Goal: Information Seeking & Learning: Learn about a topic

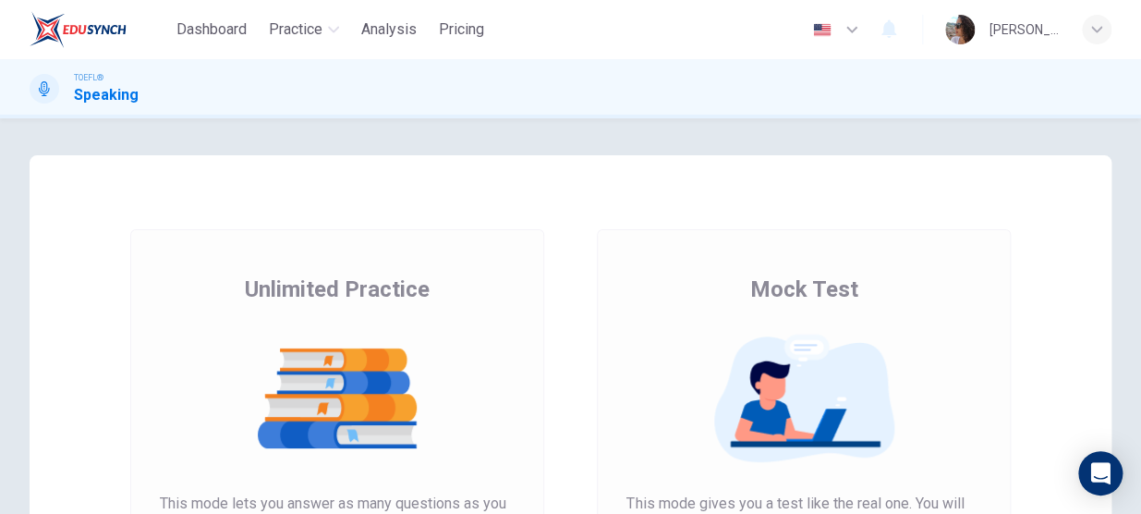
drag, startPoint x: 1131, startPoint y: 172, endPoint x: 1121, endPoint y: 238, distance: 66.4
click at [1121, 238] on div "Unlimited Practice Mock Test Unlimited Practice This mode lets you answer as ma…" at bounding box center [570, 476] width 1141 height 642
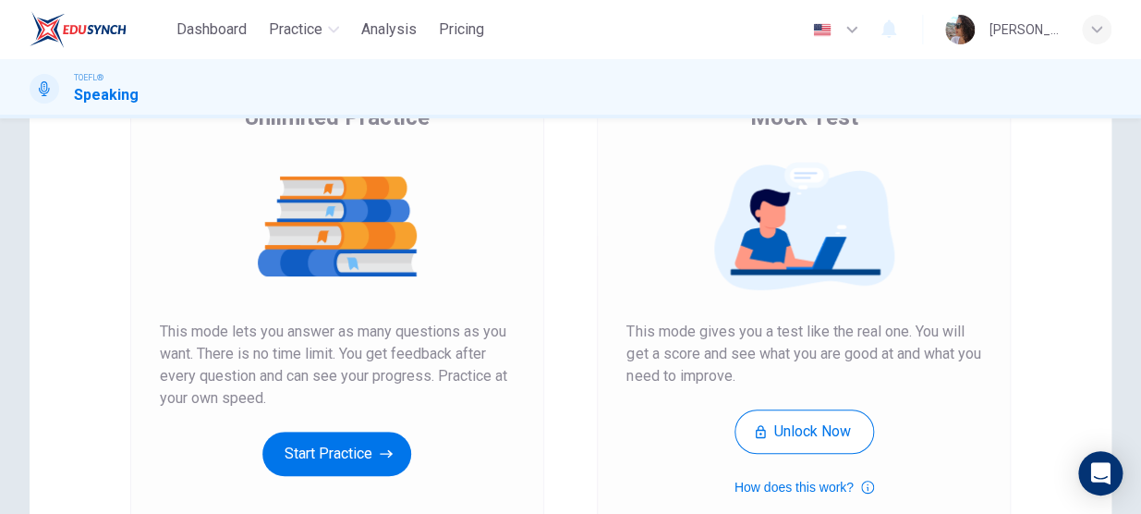
scroll to position [174, 0]
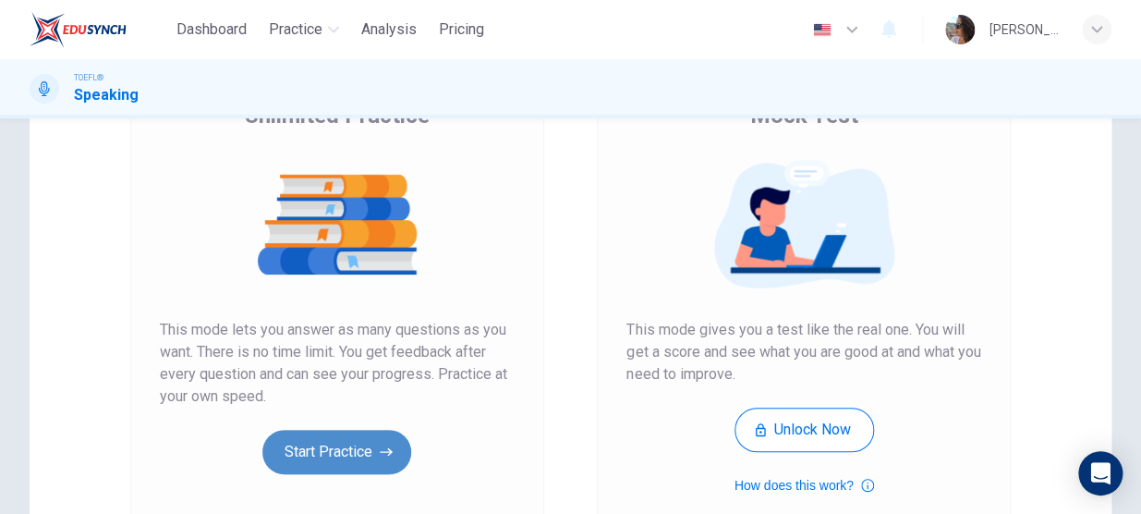
click at [375, 450] on button "Start Practice" at bounding box center [336, 452] width 149 height 44
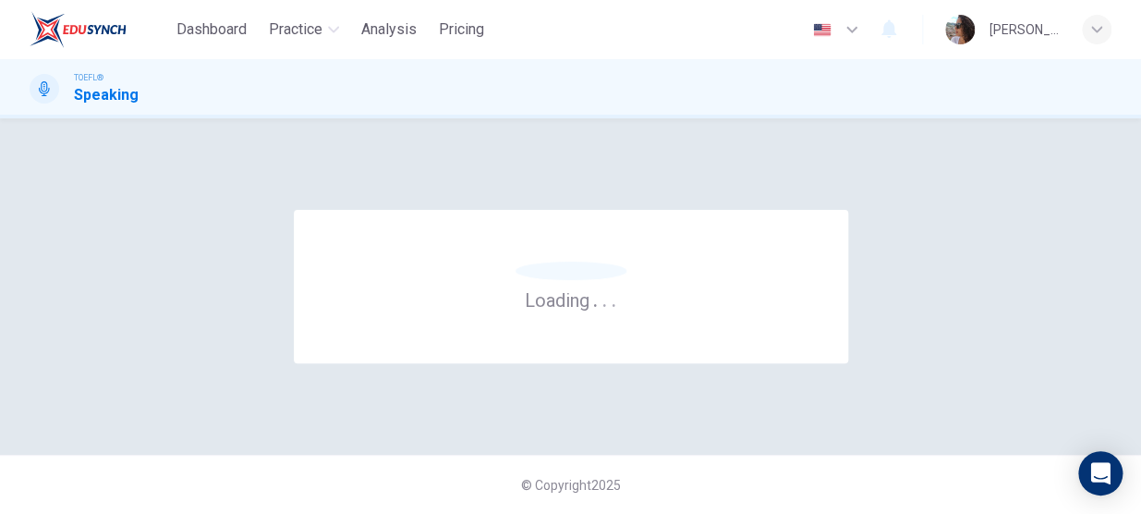
scroll to position [0, 0]
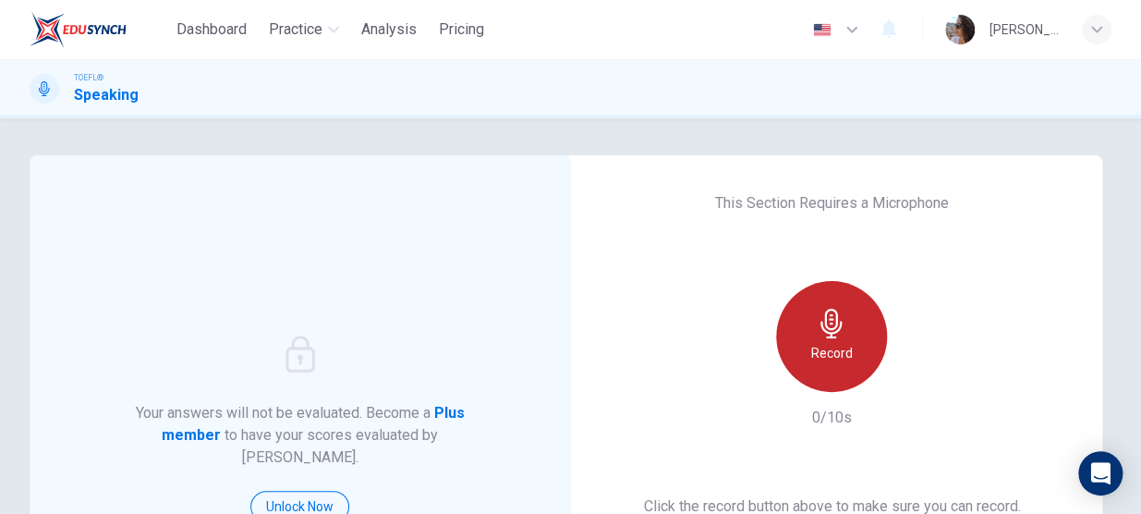
click at [848, 370] on div "Record" at bounding box center [831, 336] width 111 height 111
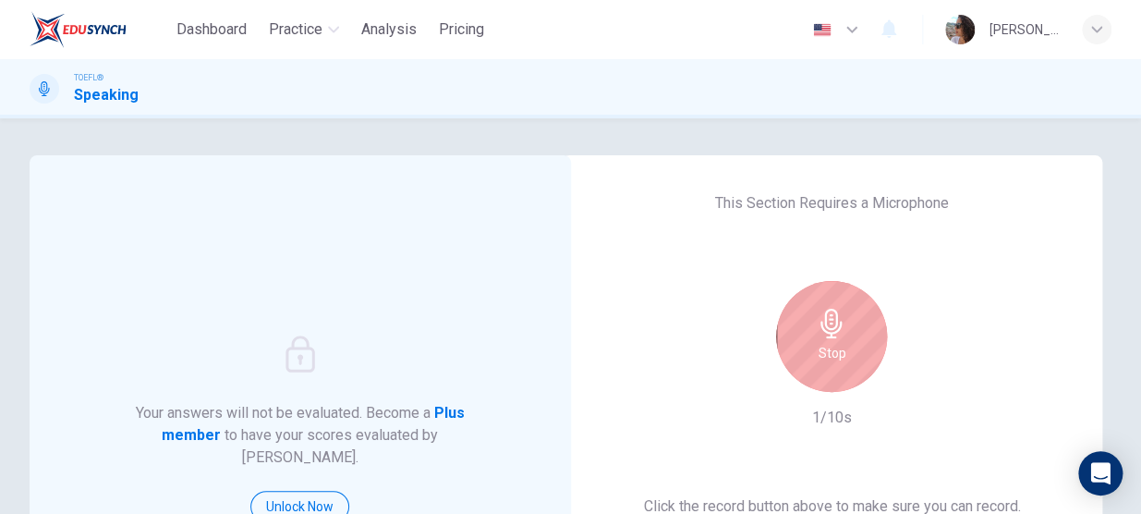
scroll to position [242, 0]
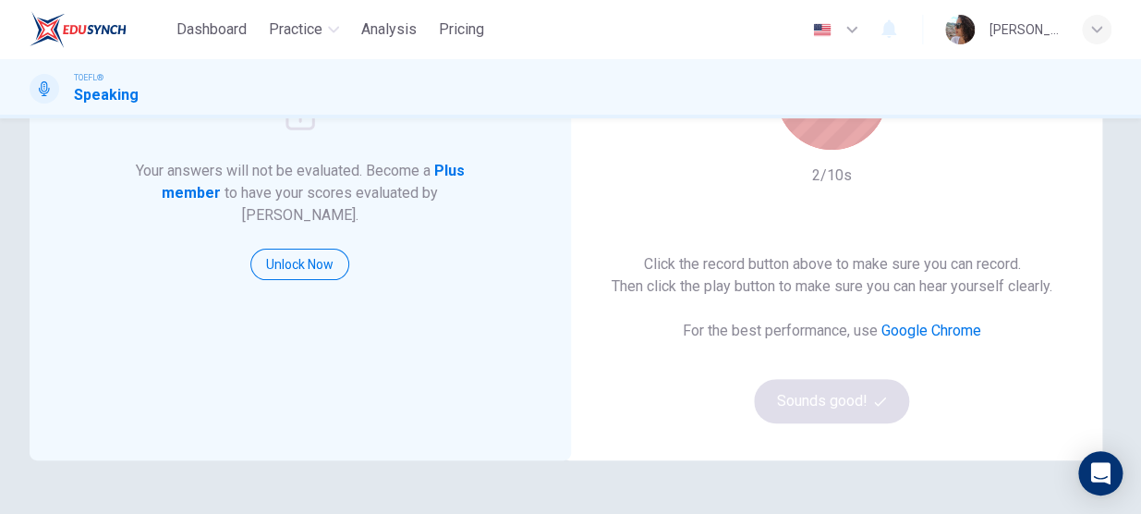
click at [851, 139] on div "Stop" at bounding box center [831, 94] width 111 height 111
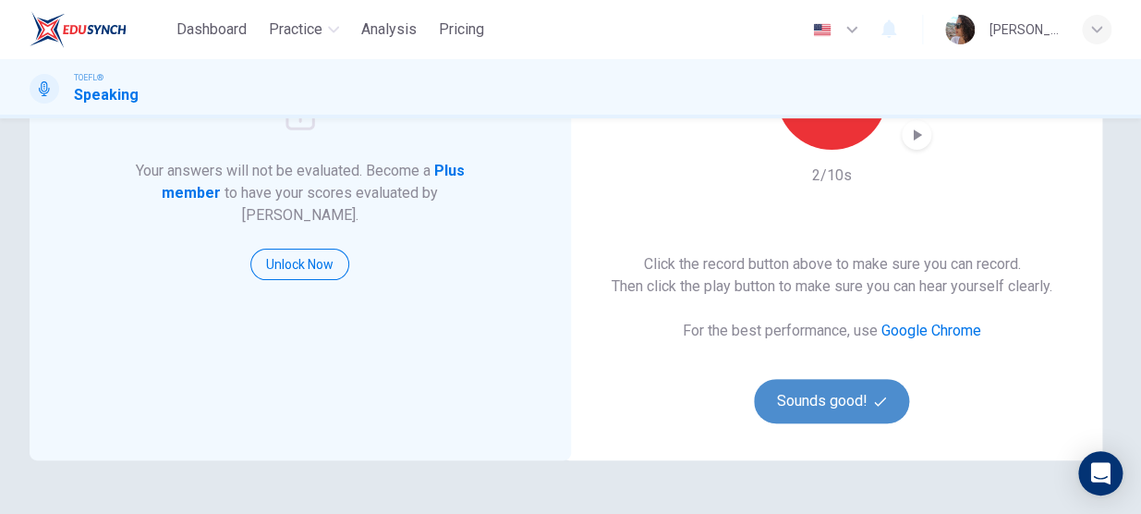
click at [804, 397] on button "Sounds good!" at bounding box center [831, 401] width 155 height 44
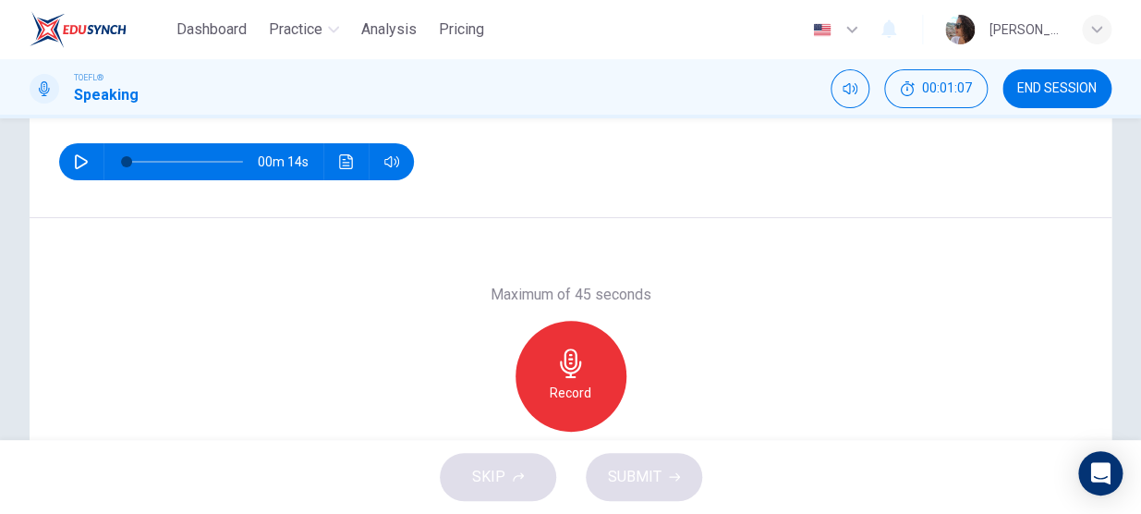
scroll to position [284, 0]
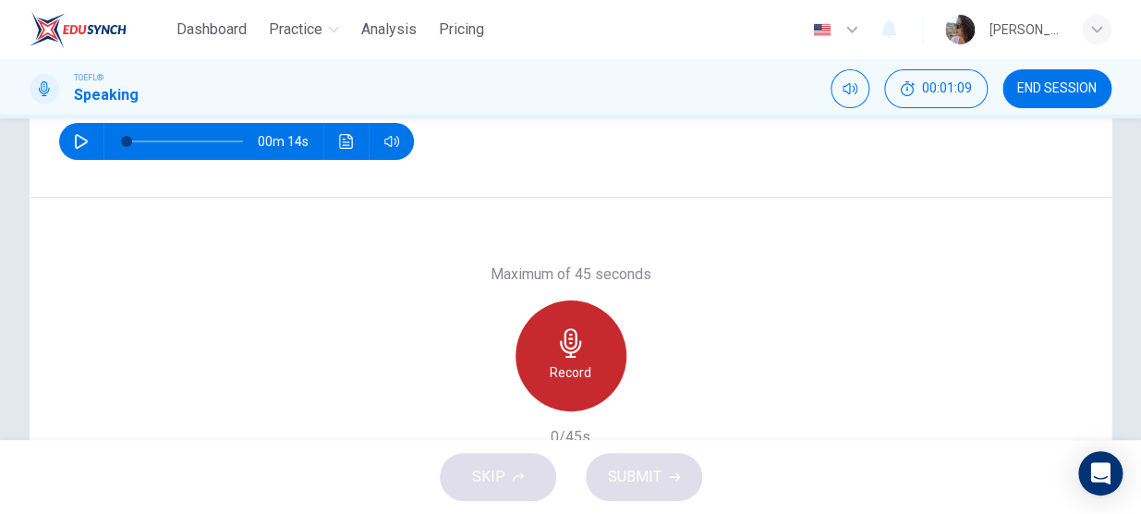
click at [564, 367] on h6 "Record" at bounding box center [571, 372] width 42 height 22
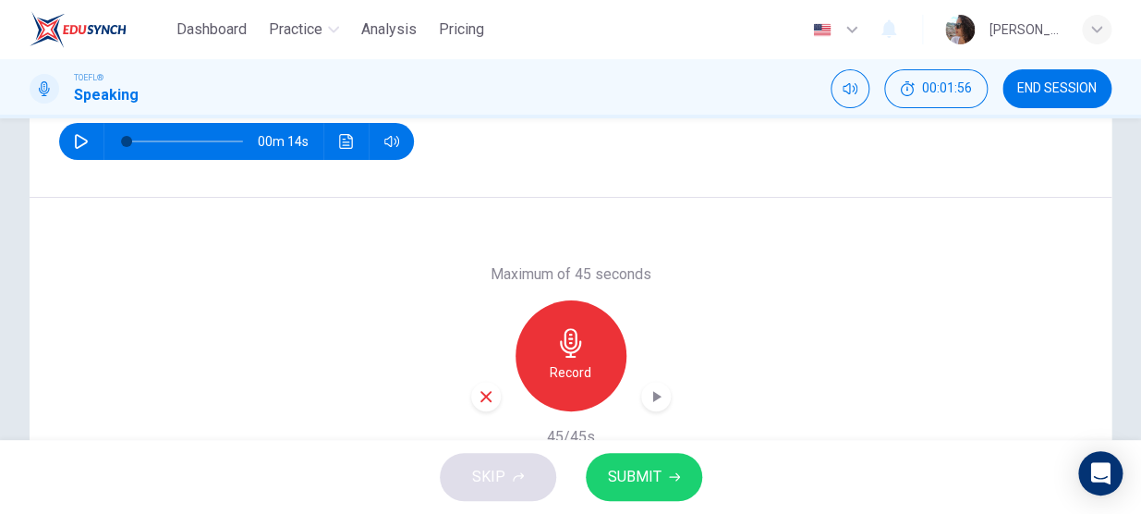
click at [667, 466] on button "SUBMIT" at bounding box center [644, 477] width 116 height 48
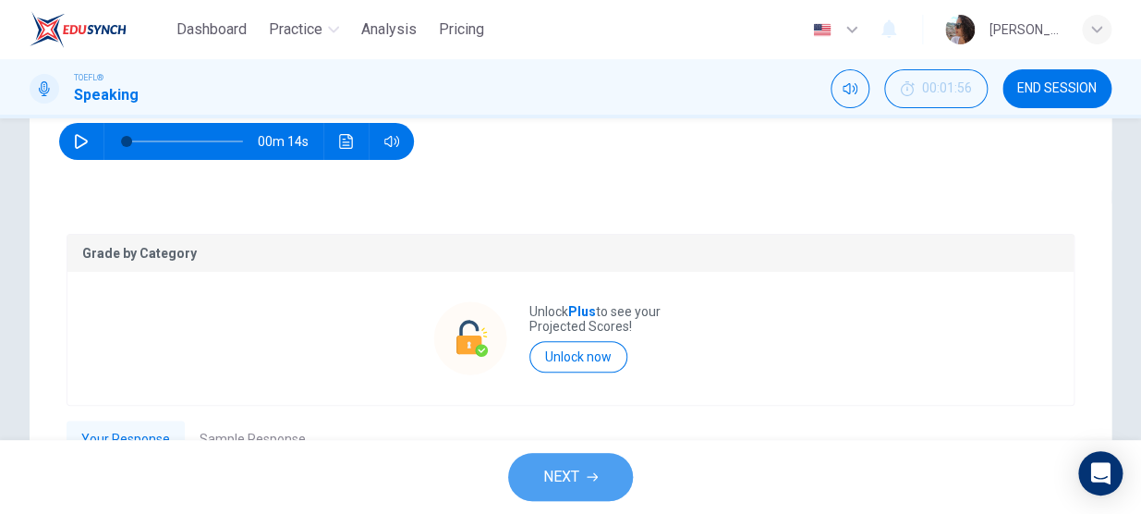
click at [553, 475] on span "NEXT" at bounding box center [561, 477] width 36 height 26
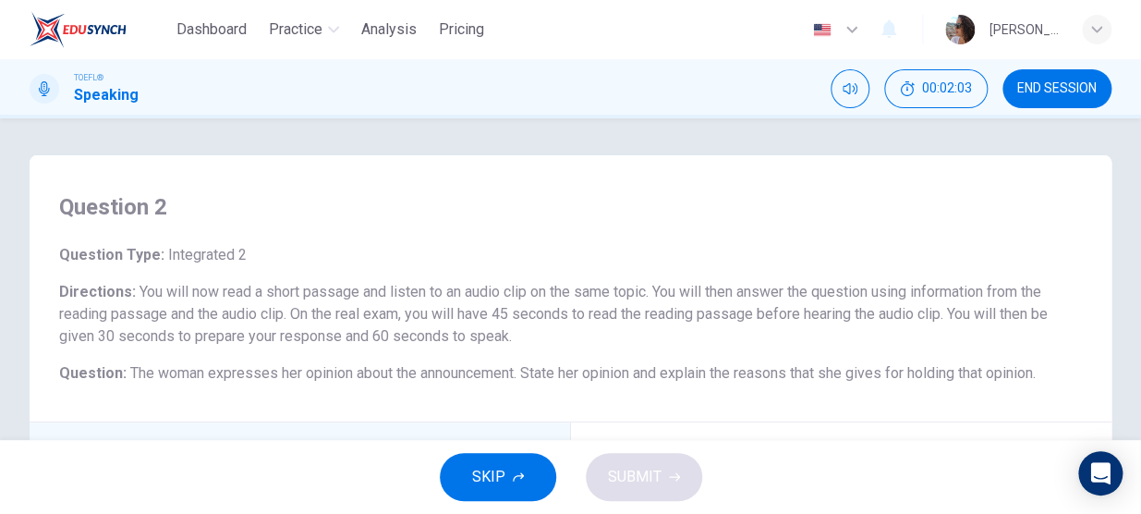
click at [107, 313] on span "You will now read a short passage and listen to an audio clip on the same topic…" at bounding box center [553, 314] width 989 height 62
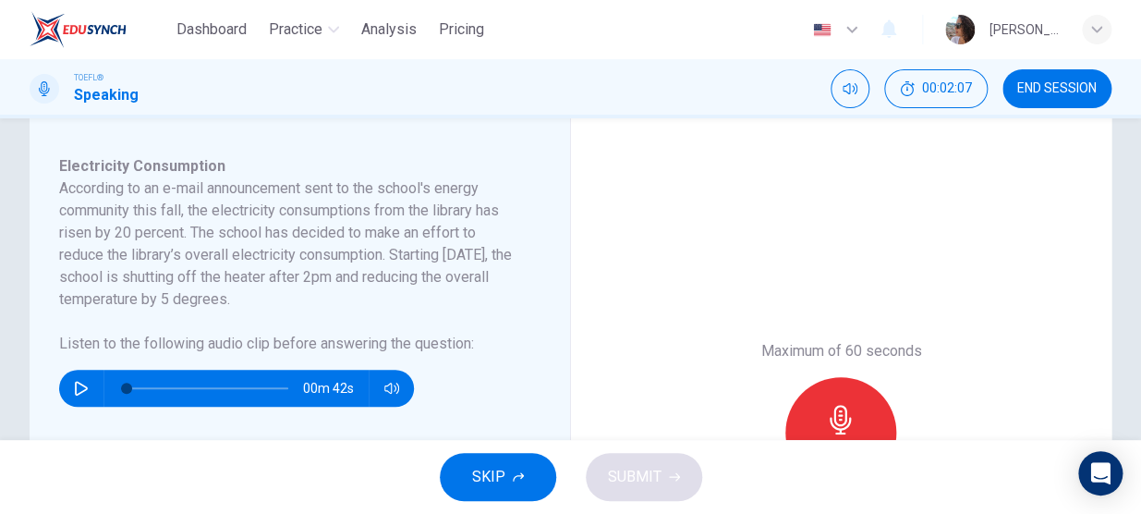
scroll to position [302, 0]
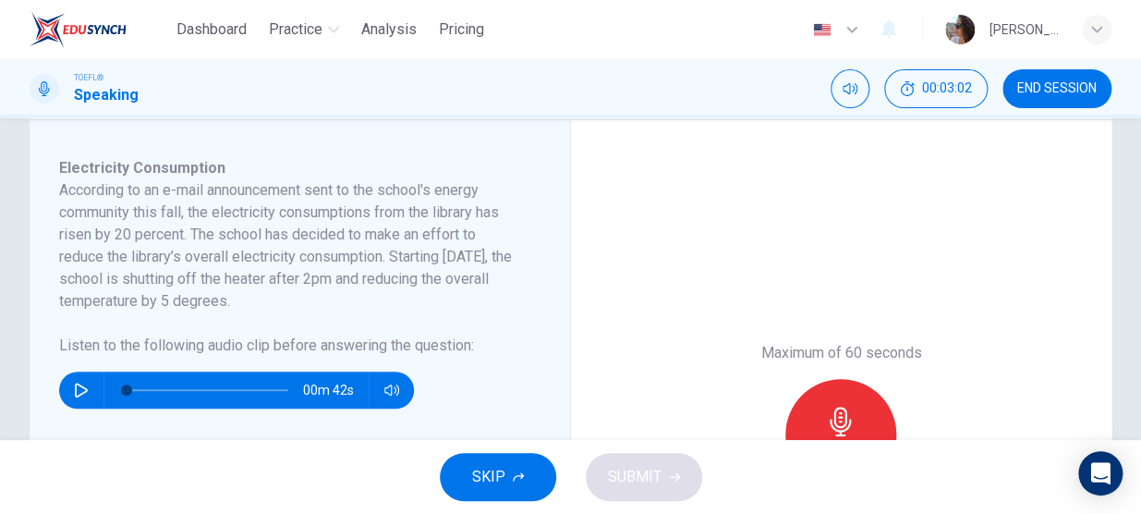
click at [90, 387] on button "button" at bounding box center [82, 390] width 30 height 37
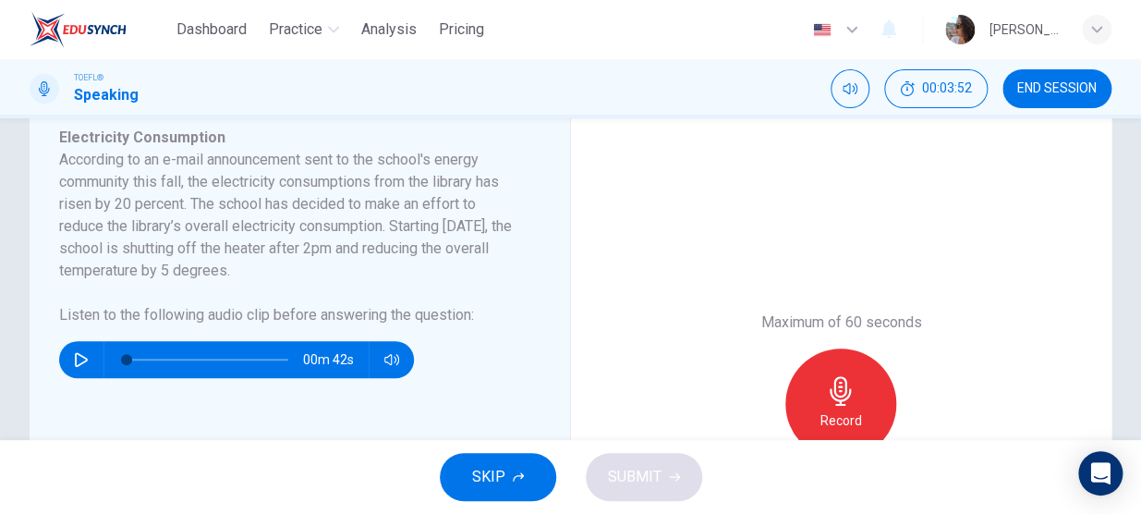
scroll to position [362, 0]
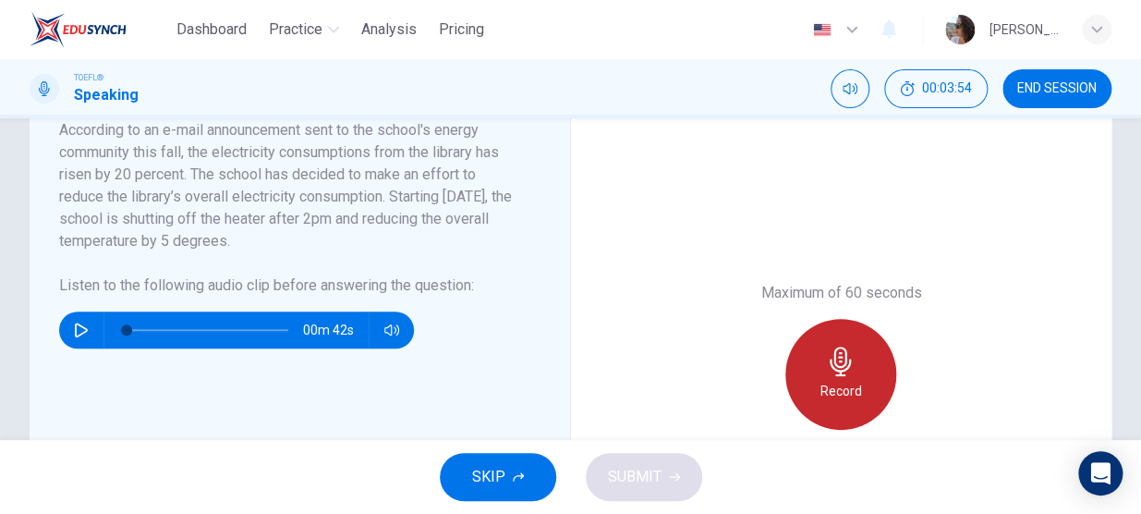
click at [827, 395] on h6 "Record" at bounding box center [842, 391] width 42 height 22
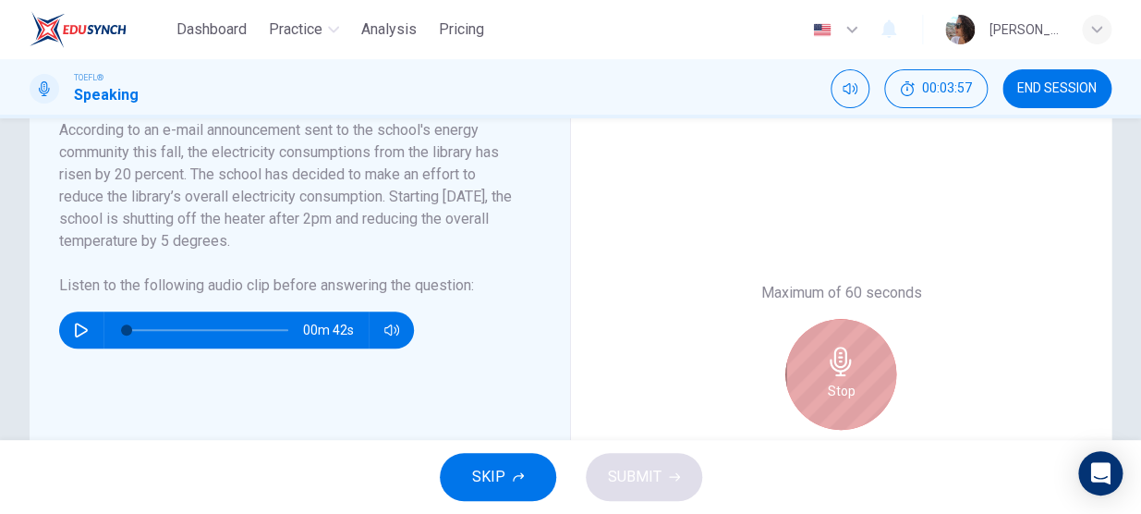
click at [827, 395] on h6 "Stop" at bounding box center [841, 391] width 28 height 22
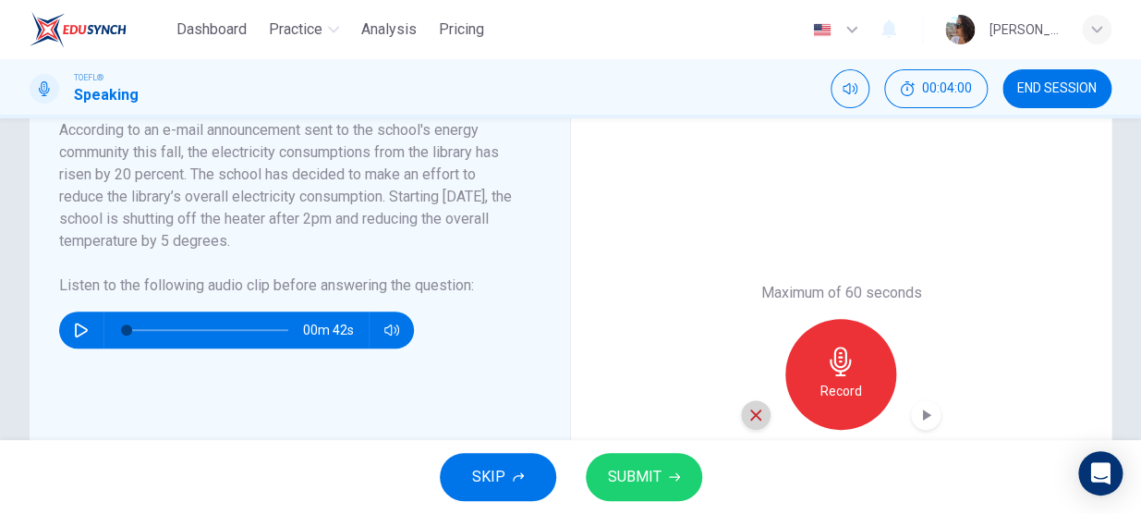
click at [753, 417] on icon "button" at bounding box center [755, 414] width 11 height 11
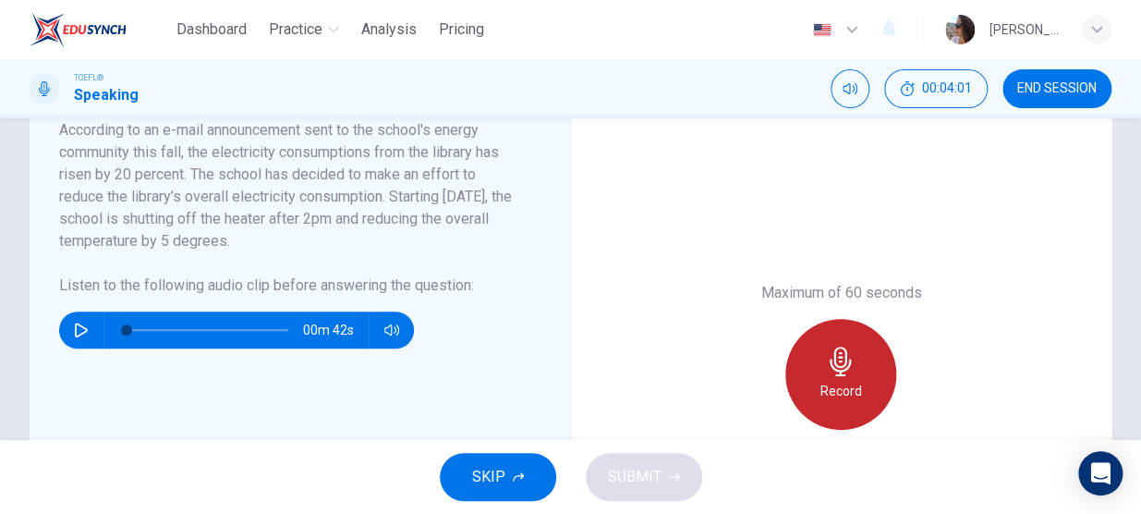
click at [806, 379] on div "Record" at bounding box center [841, 374] width 111 height 111
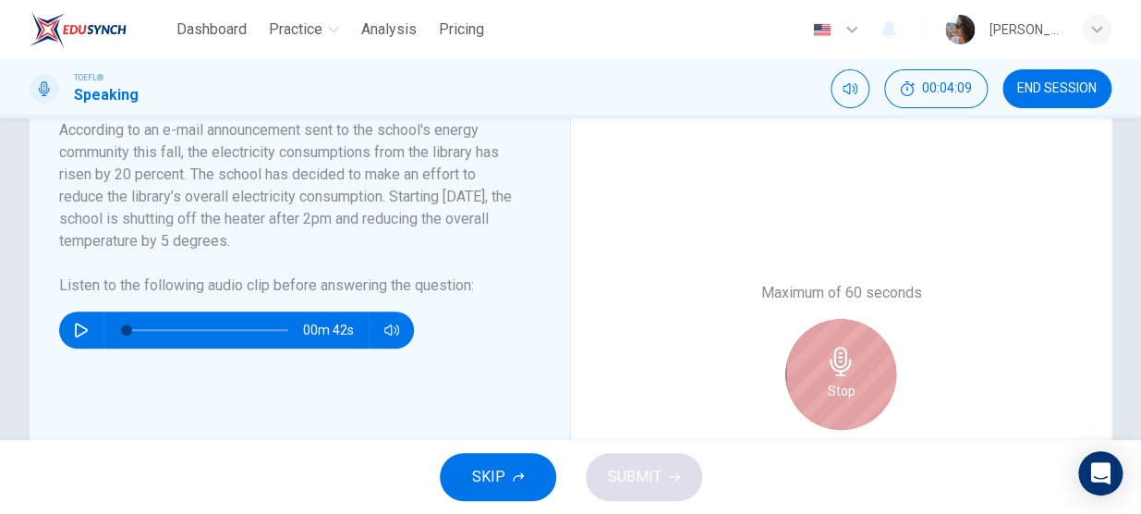
click at [806, 379] on div "Stop" at bounding box center [841, 374] width 111 height 111
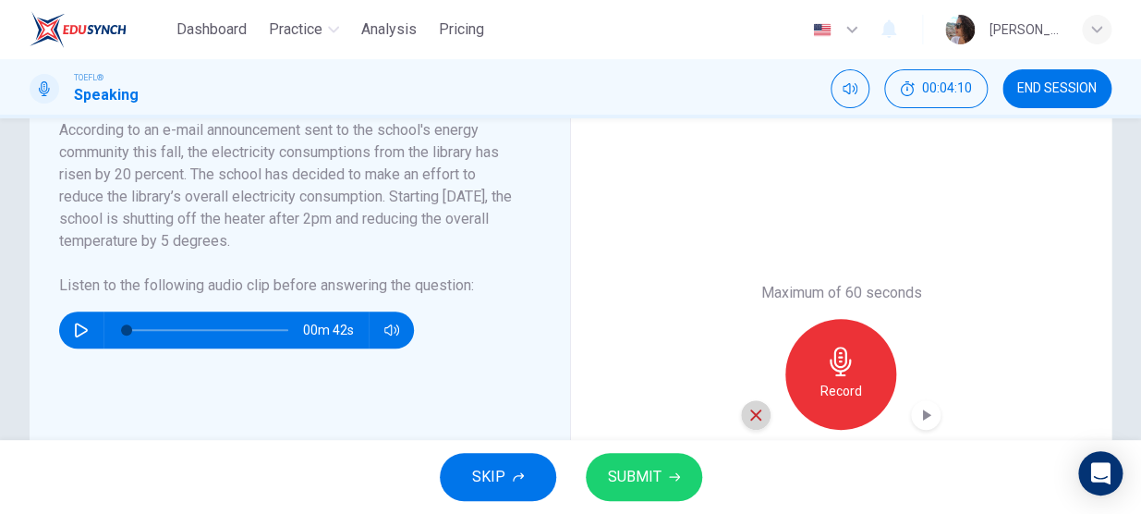
click at [741, 415] on div "button" at bounding box center [756, 415] width 30 height 30
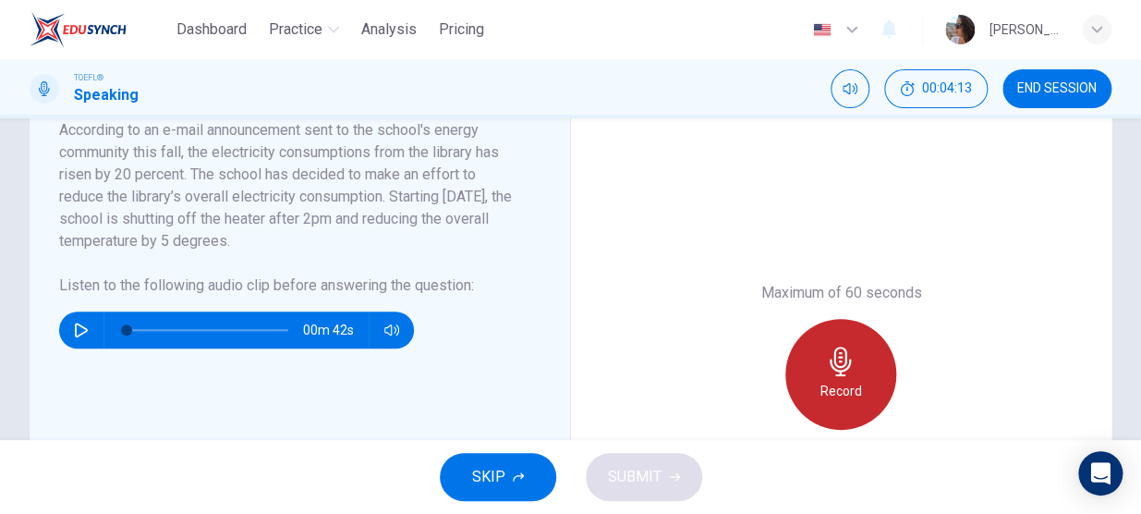
click at [810, 390] on div "Record" at bounding box center [841, 374] width 111 height 111
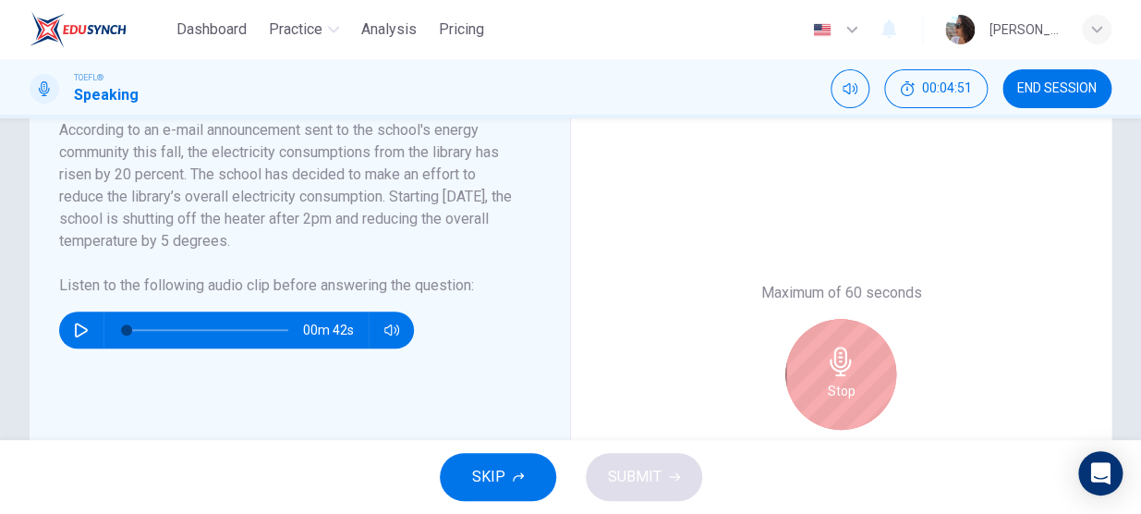
click at [810, 390] on div "Stop" at bounding box center [841, 374] width 111 height 111
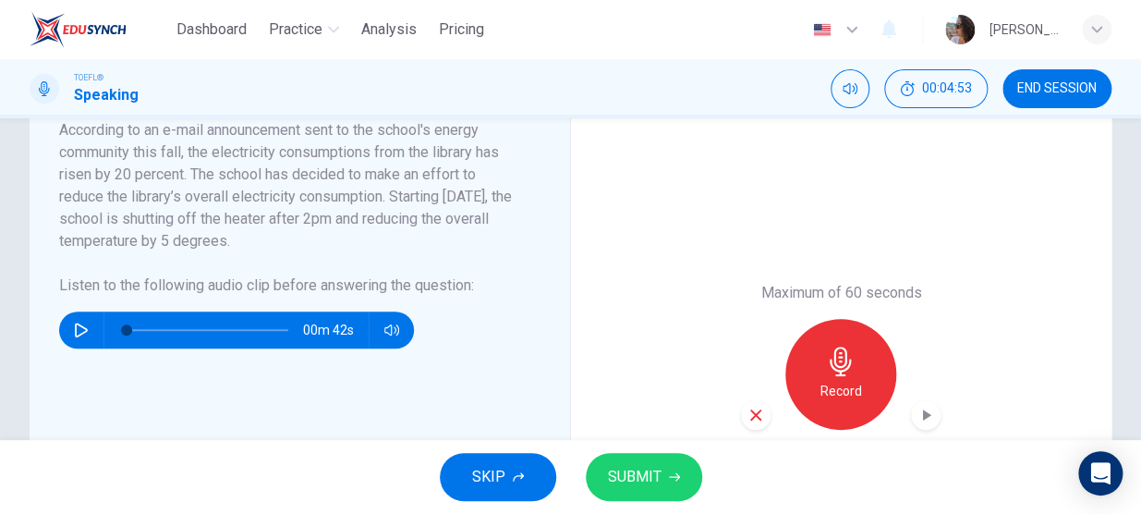
click at [757, 415] on icon "button" at bounding box center [756, 415] width 17 height 17
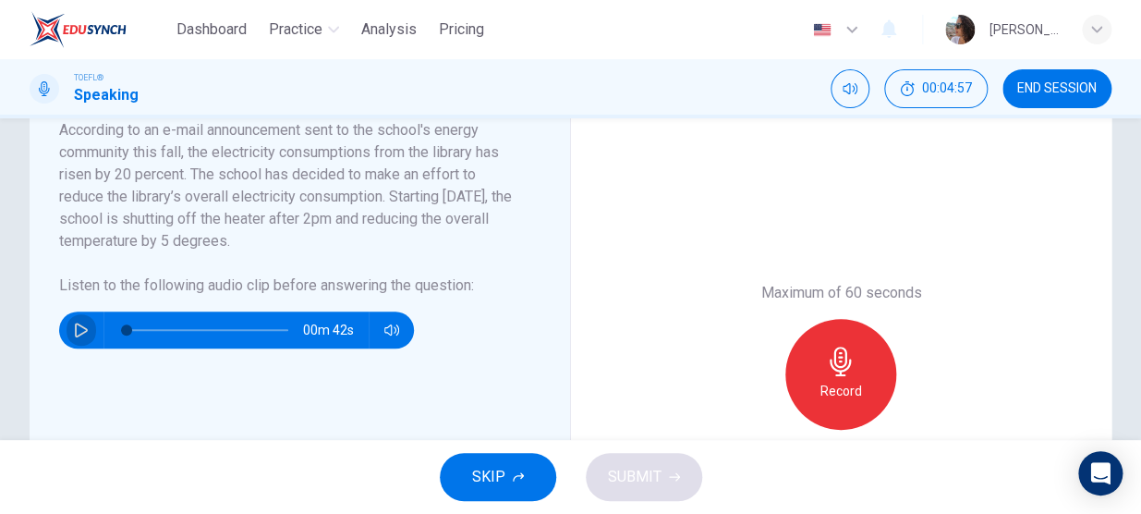
click at [71, 324] on button "button" at bounding box center [82, 329] width 30 height 37
type input "0"
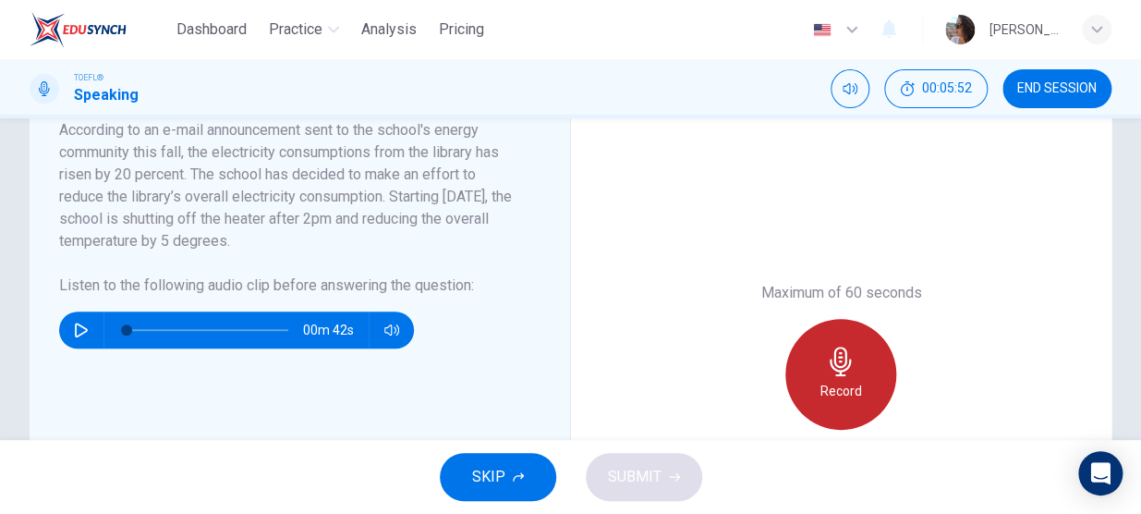
click at [834, 369] on icon "button" at bounding box center [841, 362] width 30 height 30
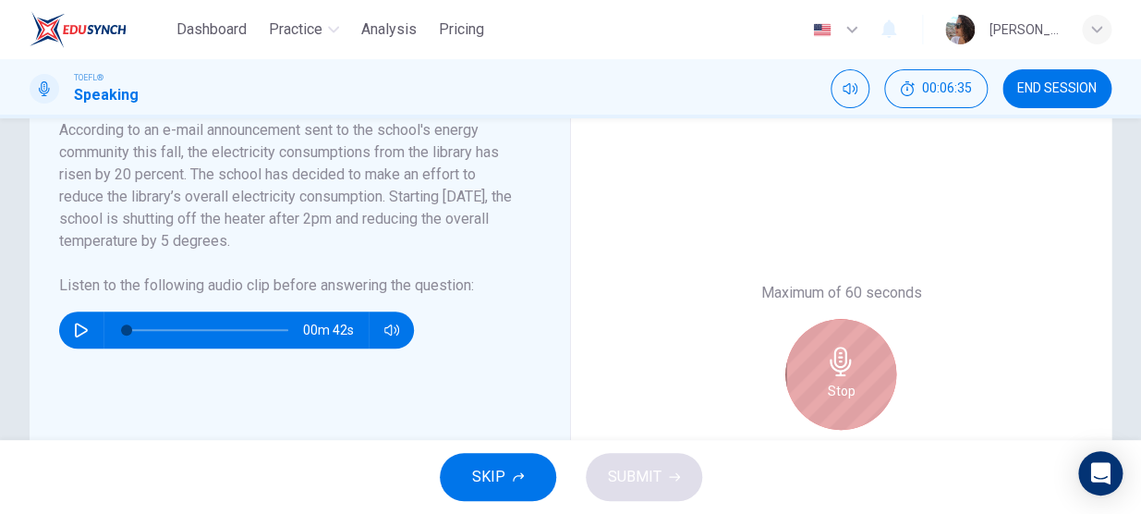
click at [834, 369] on icon "button" at bounding box center [841, 362] width 30 height 30
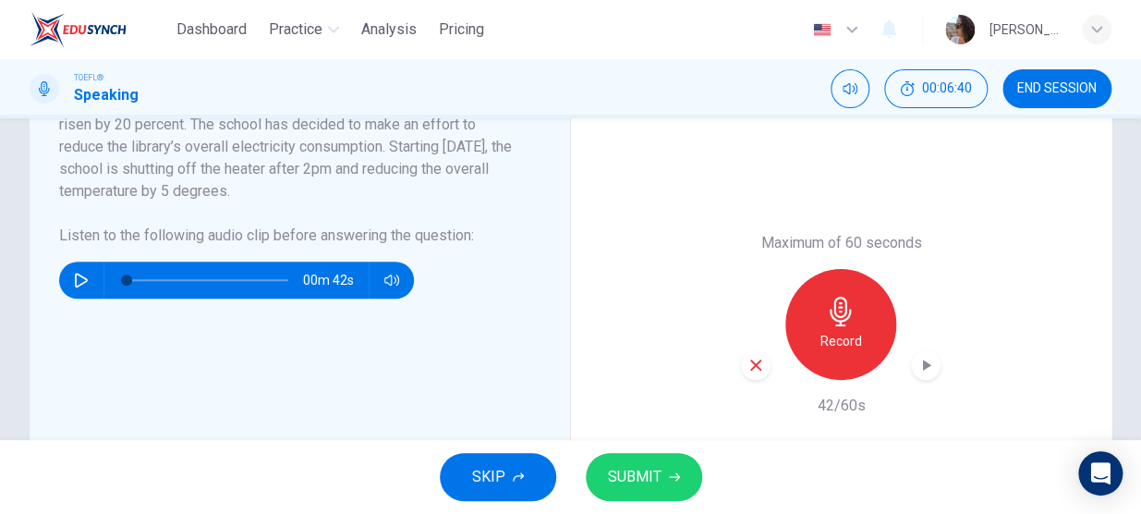
scroll to position [425, 0]
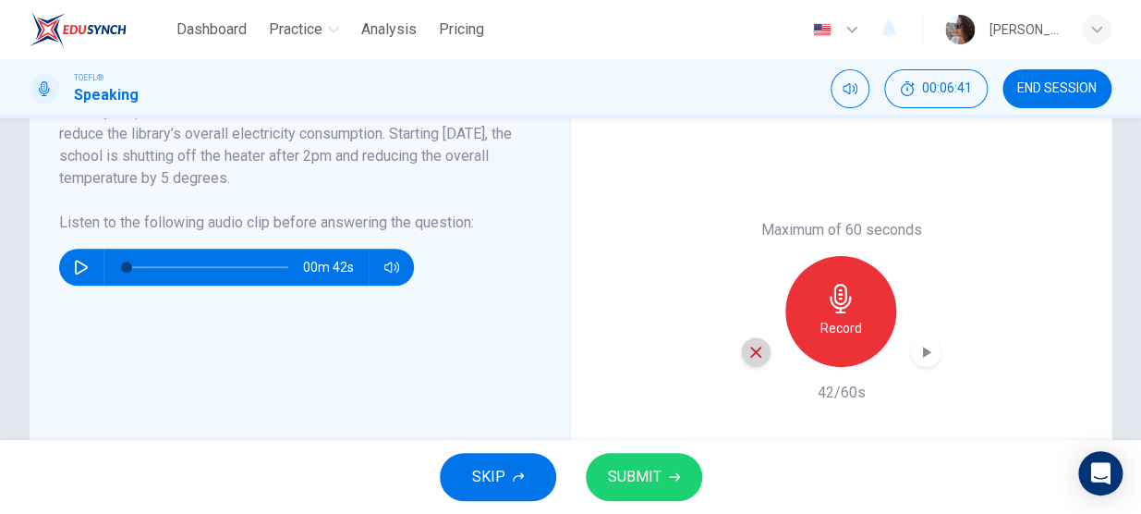
click at [748, 349] on icon "button" at bounding box center [756, 352] width 17 height 17
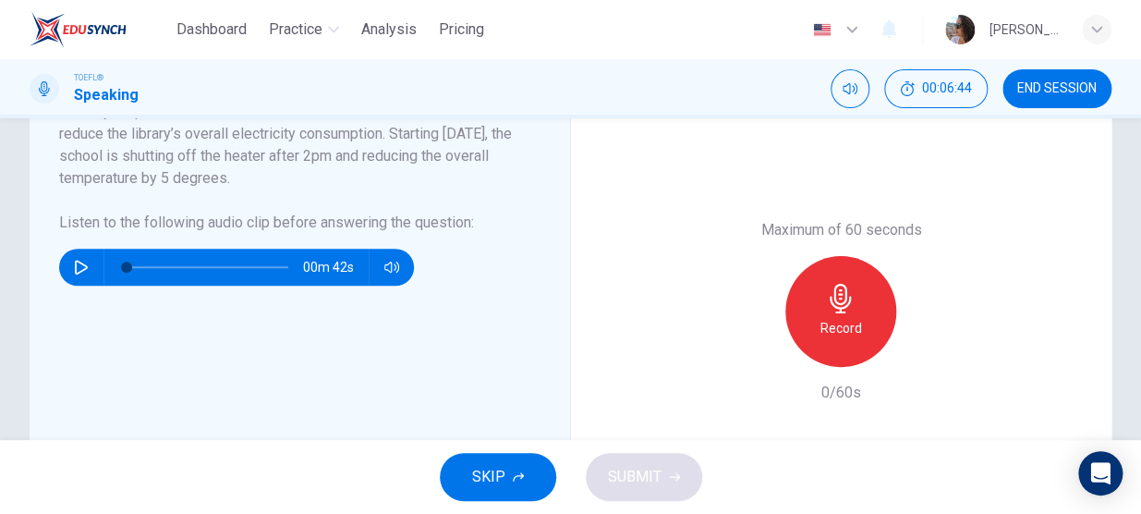
click at [799, 318] on div "Record" at bounding box center [841, 311] width 111 height 111
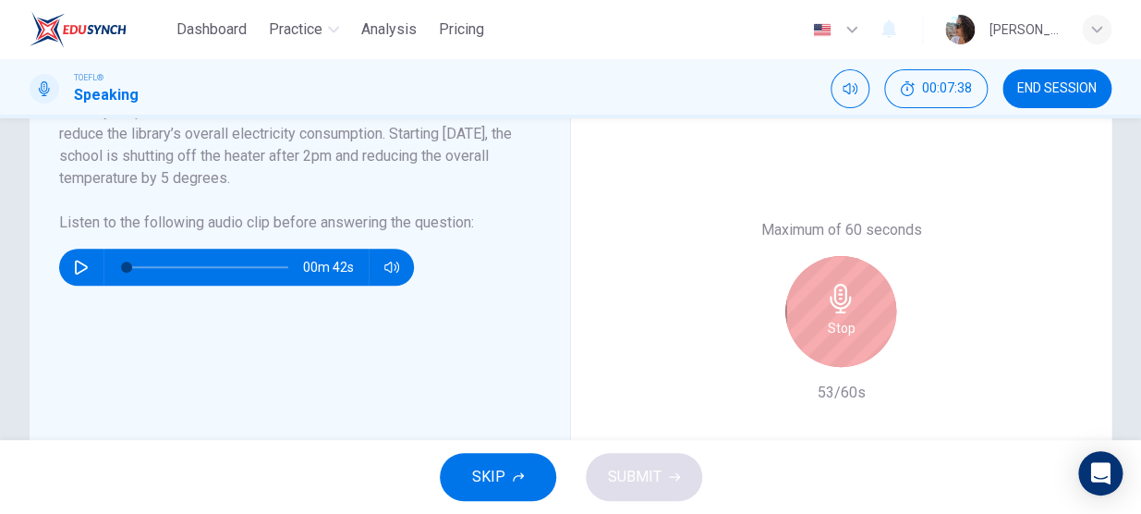
click at [799, 318] on div "Stop" at bounding box center [841, 311] width 111 height 111
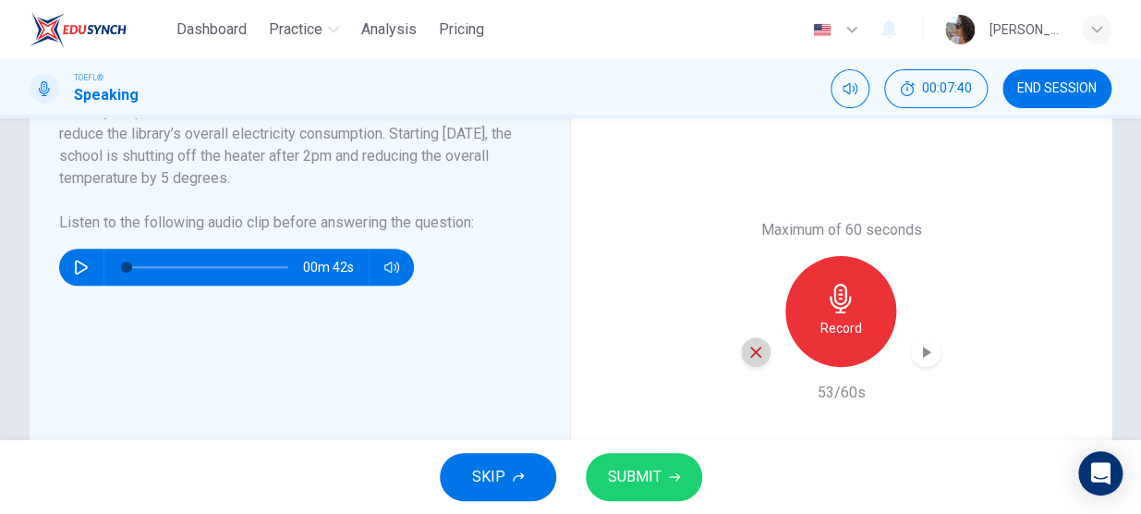
click at [750, 357] on icon "button" at bounding box center [756, 352] width 17 height 17
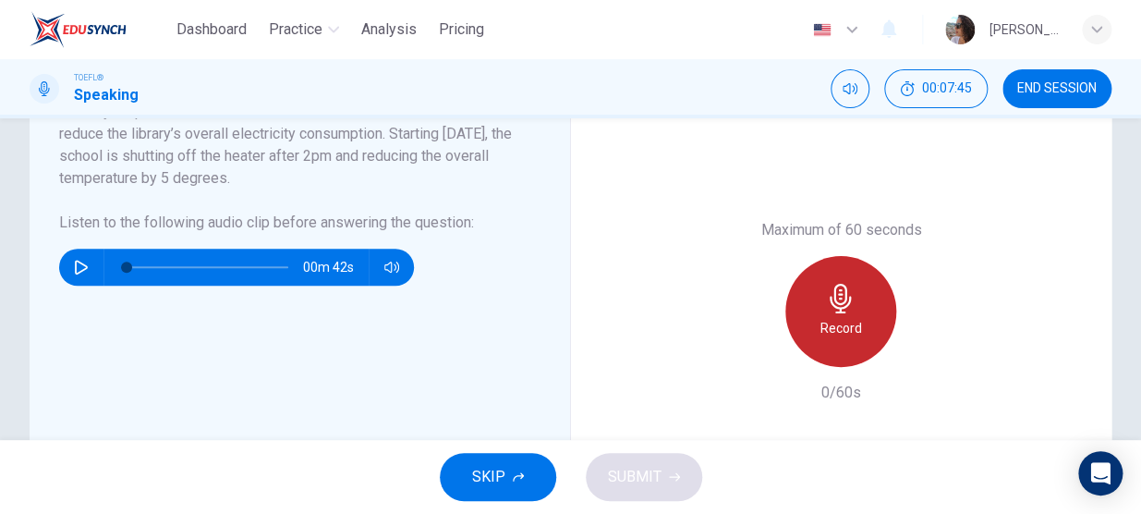
click at [839, 323] on h6 "Record" at bounding box center [842, 328] width 42 height 22
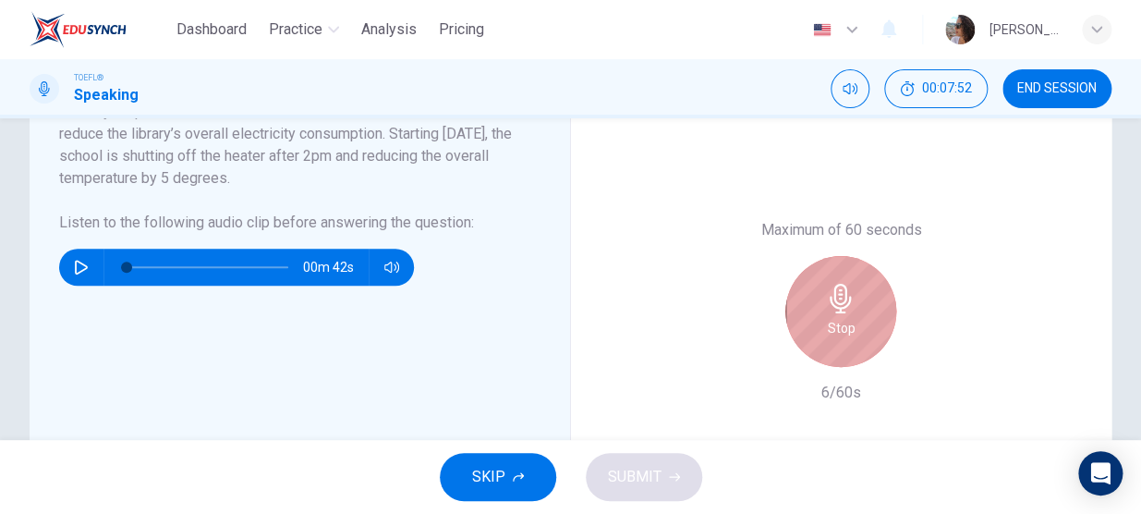
click at [839, 323] on h6 "Stop" at bounding box center [841, 328] width 28 height 22
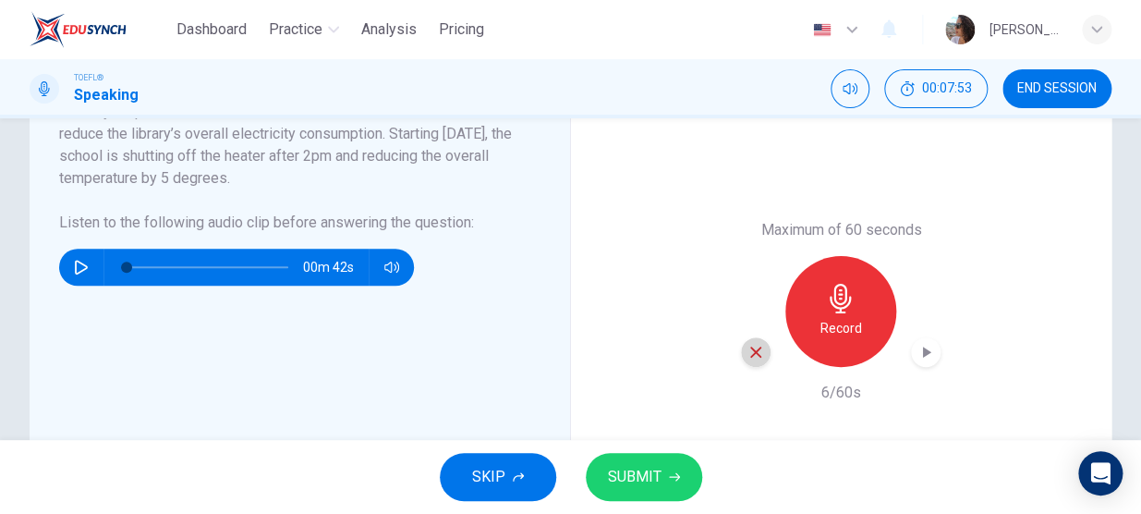
click at [748, 344] on icon "button" at bounding box center [756, 352] width 17 height 17
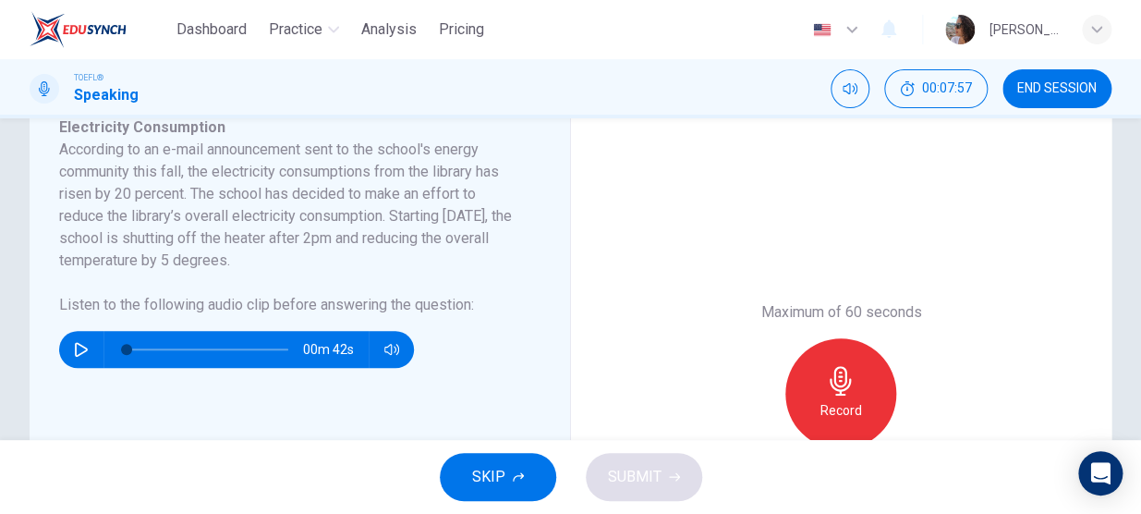
scroll to position [341, 0]
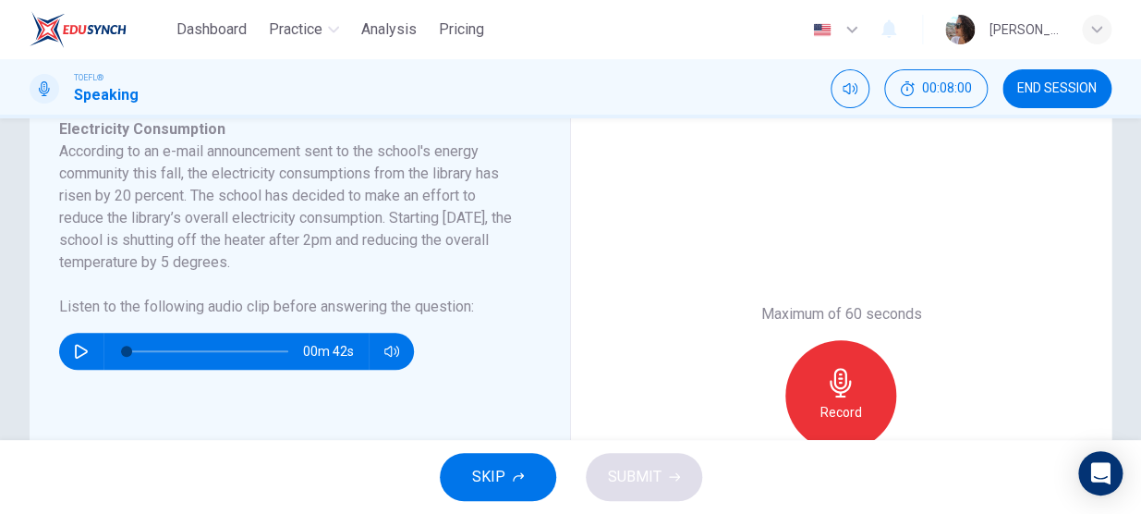
click at [877, 357] on div "Record" at bounding box center [841, 395] width 200 height 111
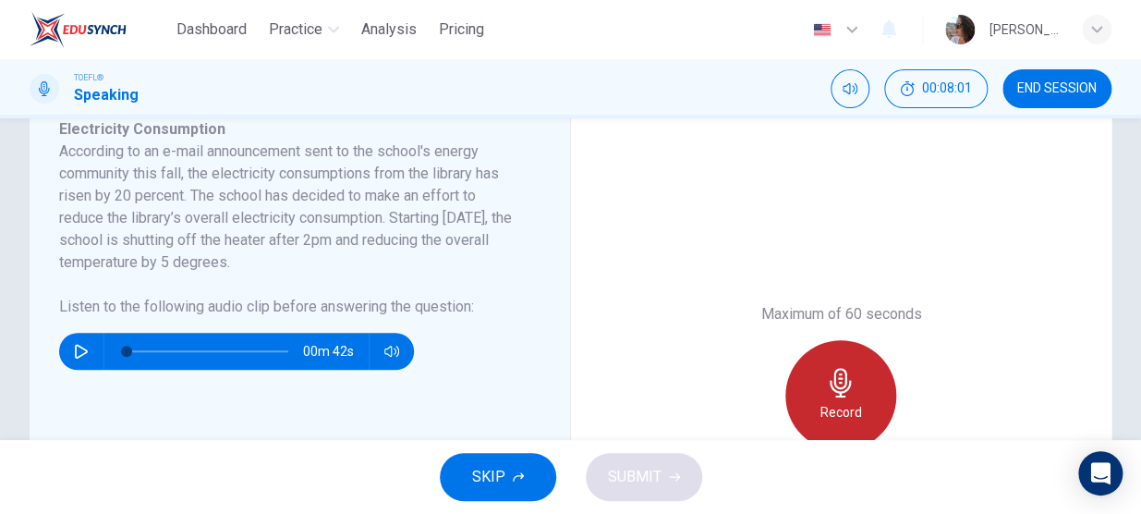
click at [853, 369] on div "Record" at bounding box center [841, 395] width 111 height 111
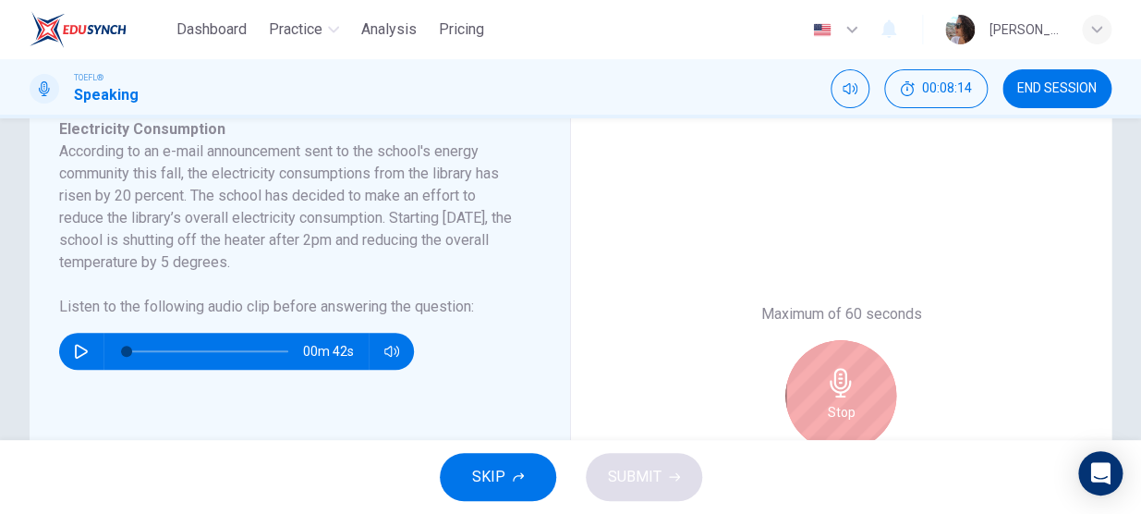
click at [853, 369] on div "Stop" at bounding box center [841, 395] width 111 height 111
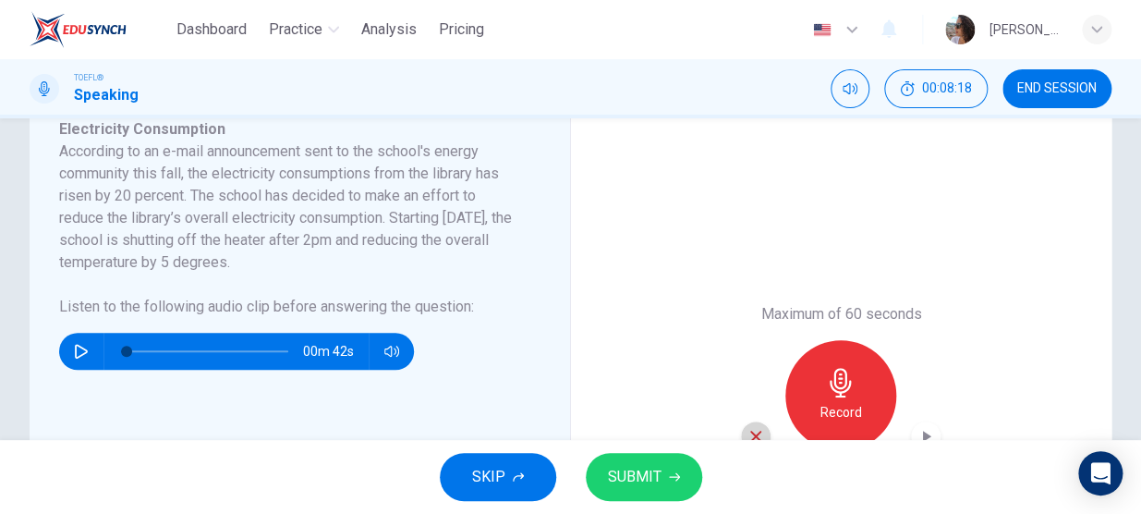
click at [748, 434] on icon "button" at bounding box center [756, 436] width 17 height 17
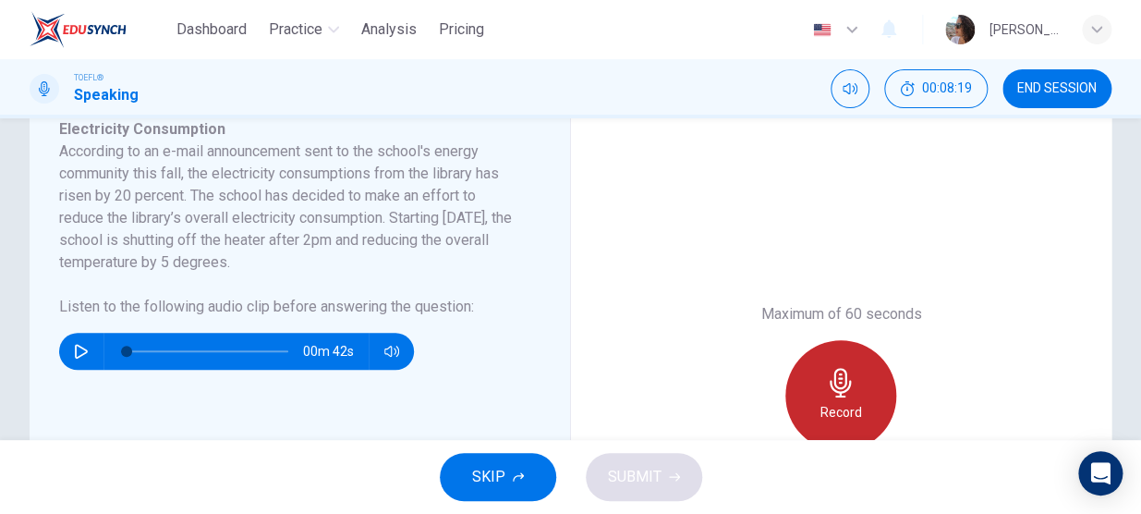
click at [821, 407] on h6 "Record" at bounding box center [842, 412] width 42 height 22
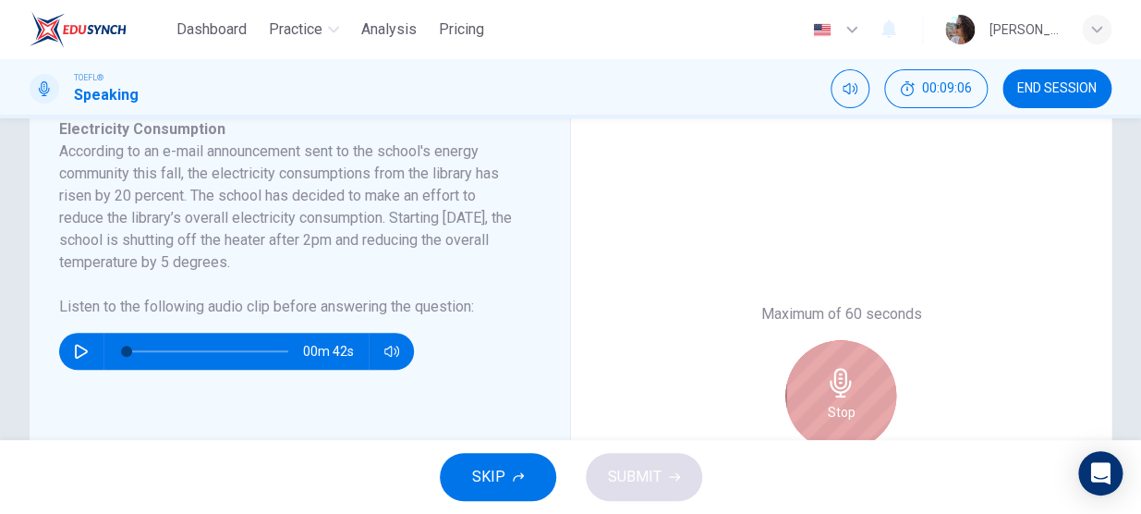
click at [820, 407] on div "Stop" at bounding box center [841, 395] width 111 height 111
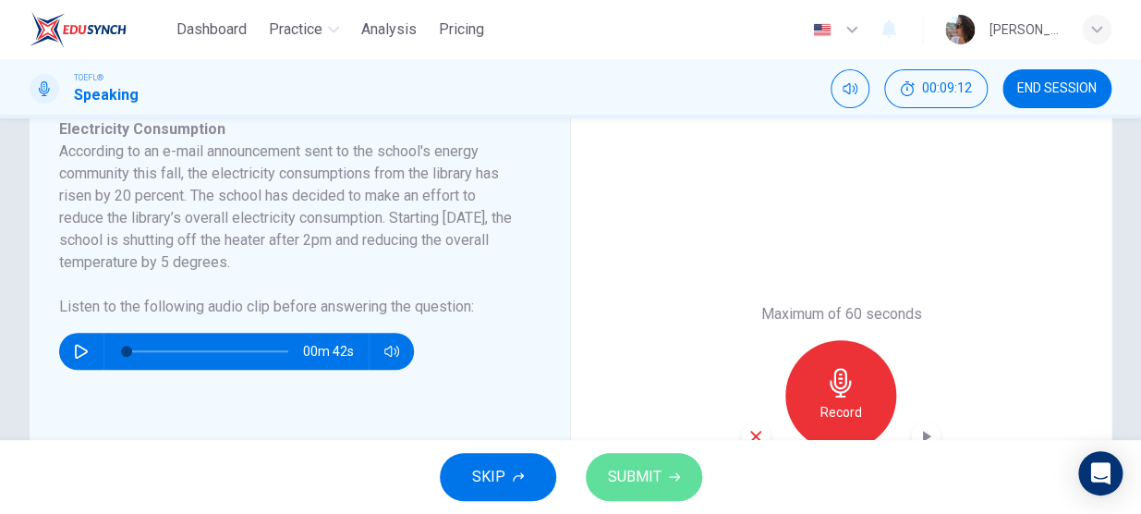
click at [671, 474] on icon "button" at bounding box center [674, 476] width 11 height 11
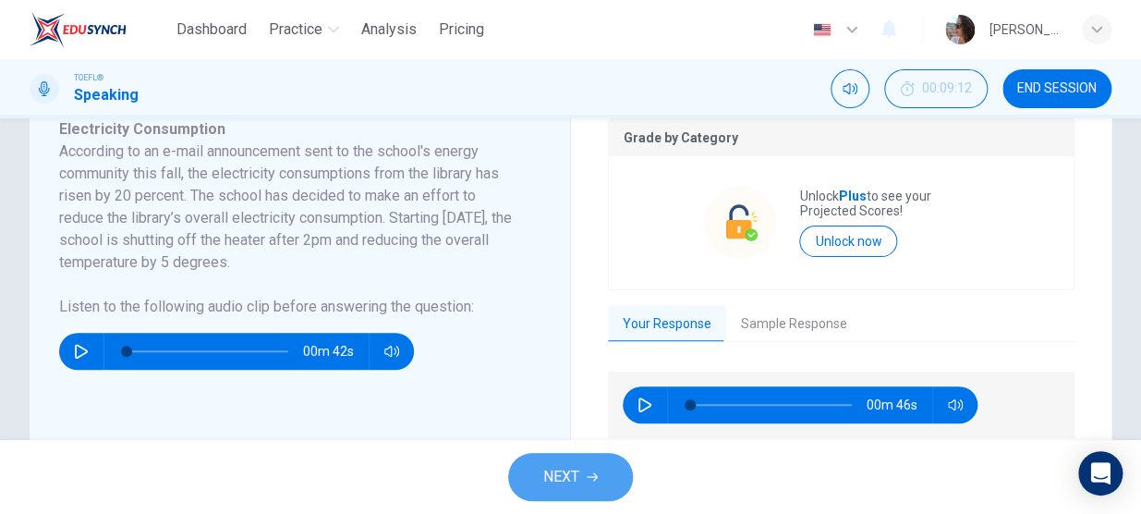
click at [580, 476] on span "NEXT" at bounding box center [561, 477] width 36 height 26
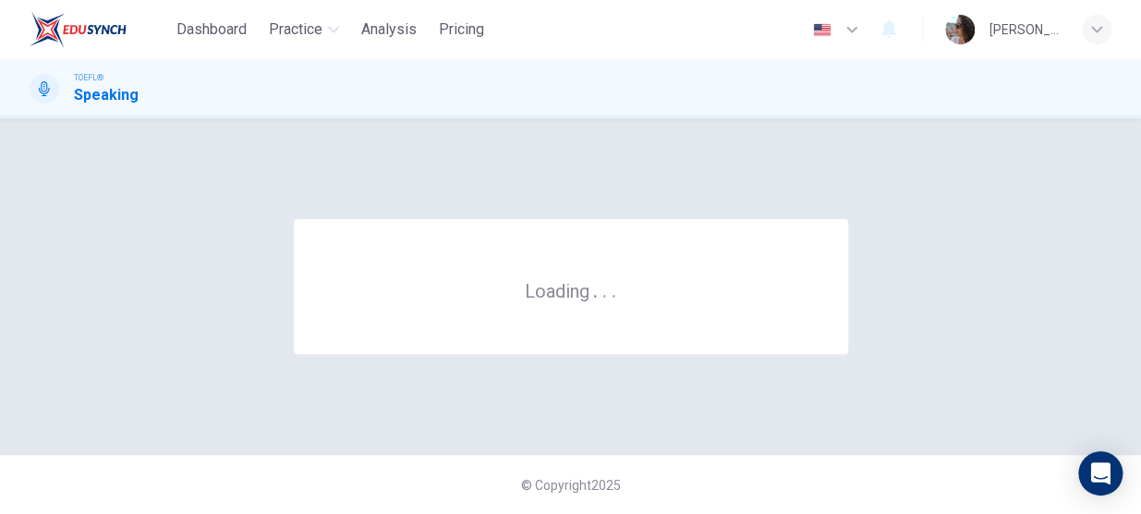
scroll to position [0, 0]
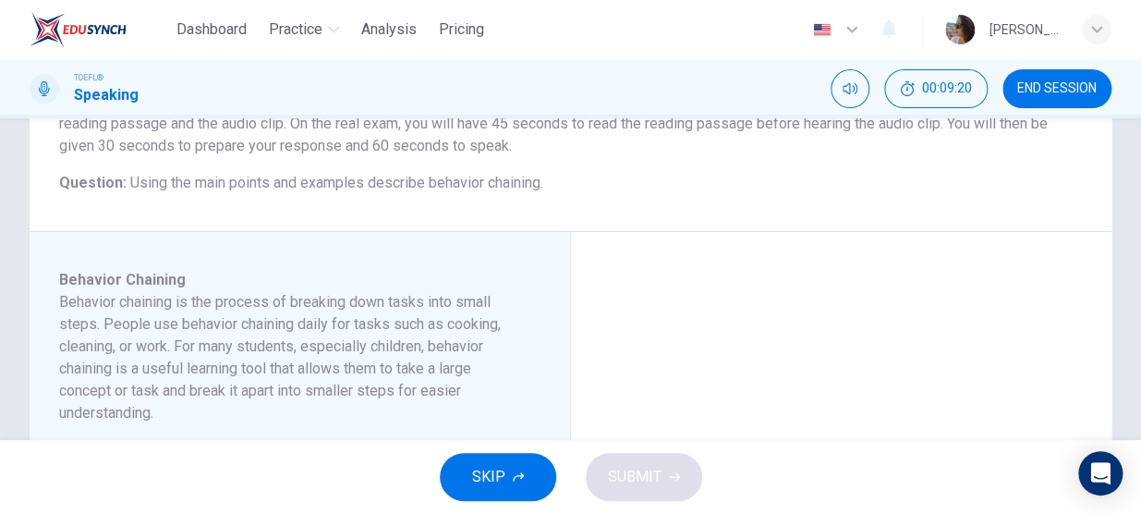
scroll to position [235, 0]
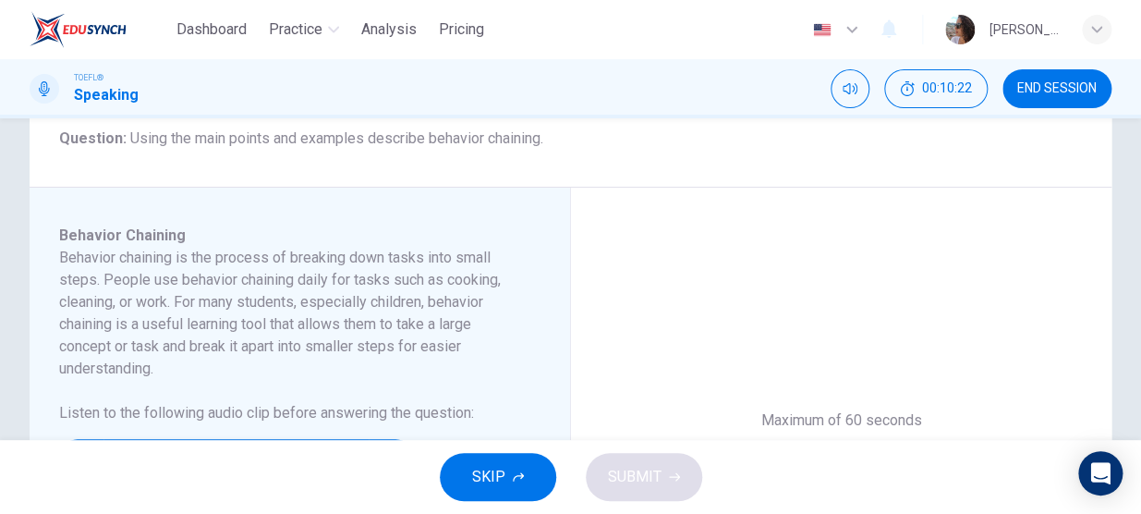
click at [1, 402] on div "Question 3 Question Type : Integrated 3 Directions : You will now read a short …" at bounding box center [570, 369] width 1141 height 896
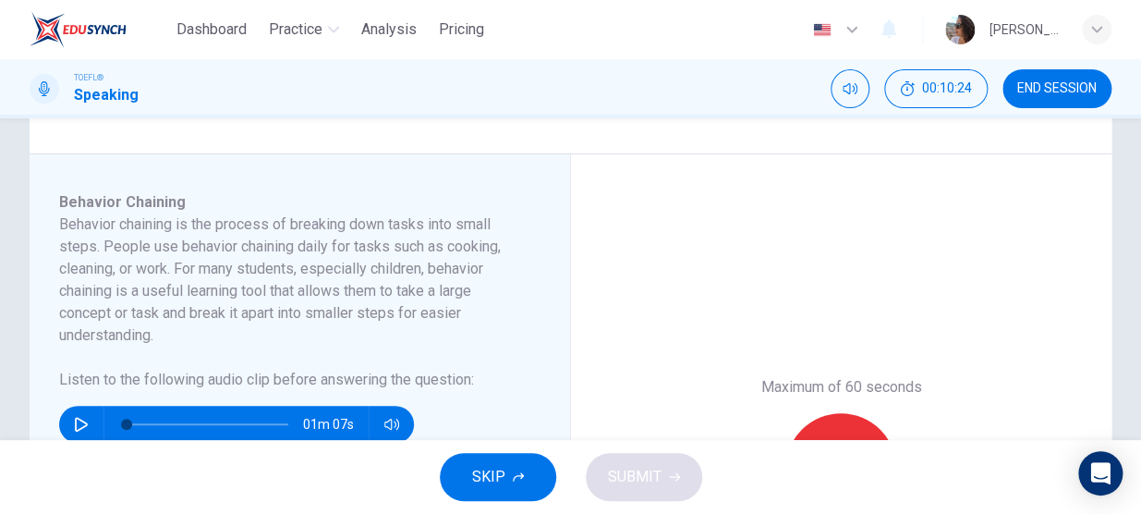
scroll to position [302, 0]
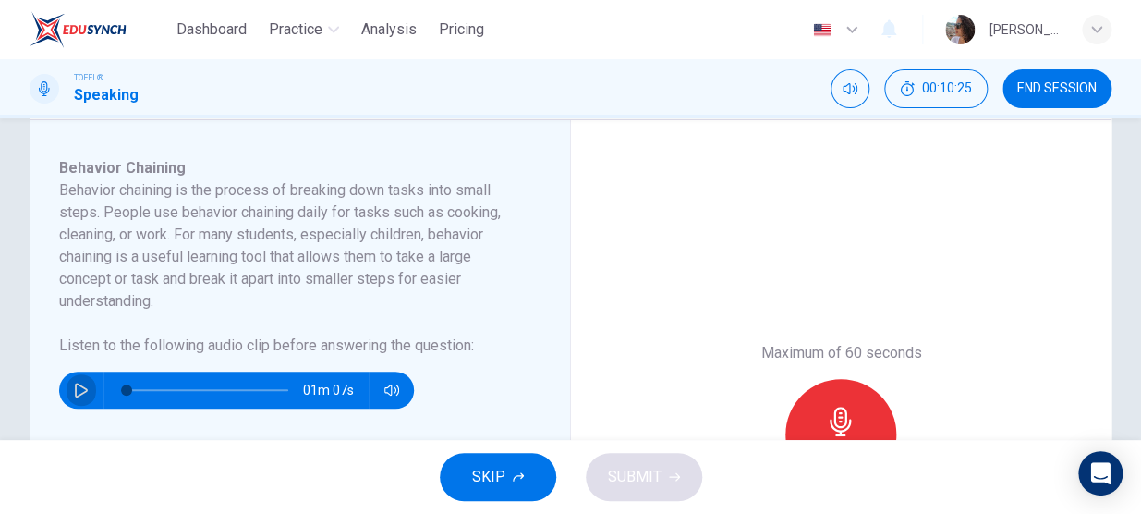
click at [87, 388] on icon "button" at bounding box center [81, 390] width 13 height 15
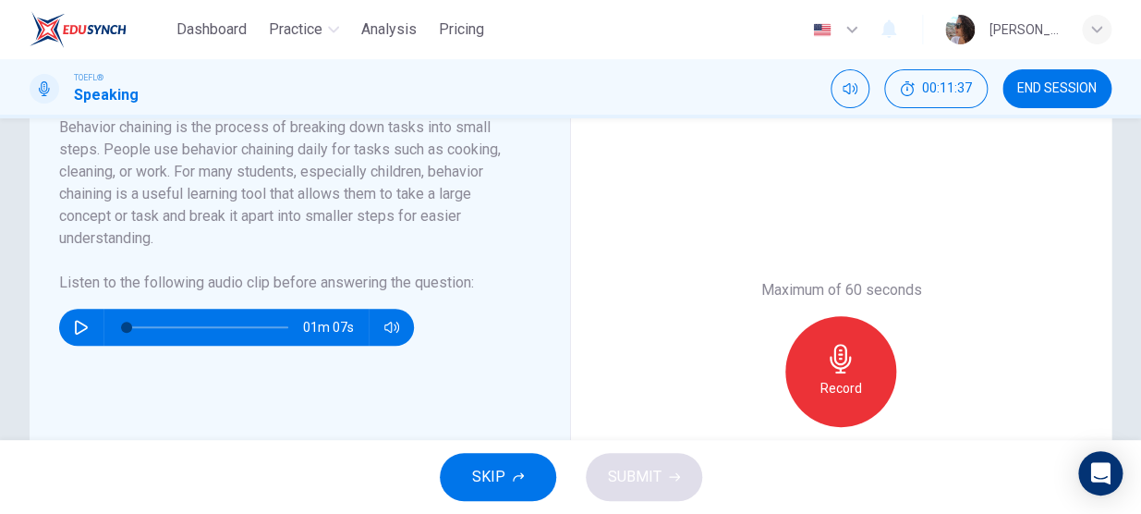
scroll to position [362, 0]
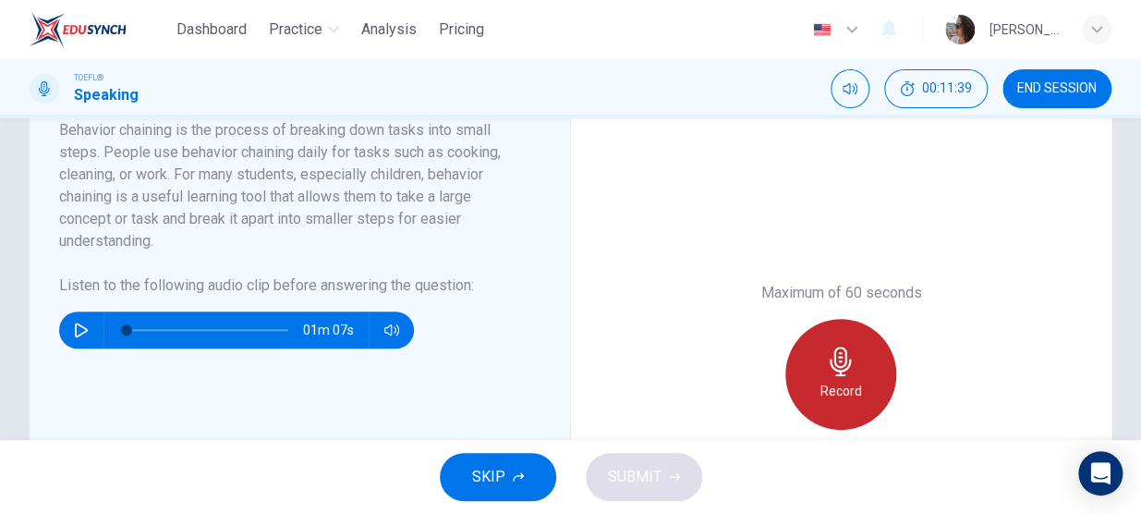
click at [859, 370] on div "Record" at bounding box center [841, 374] width 111 height 111
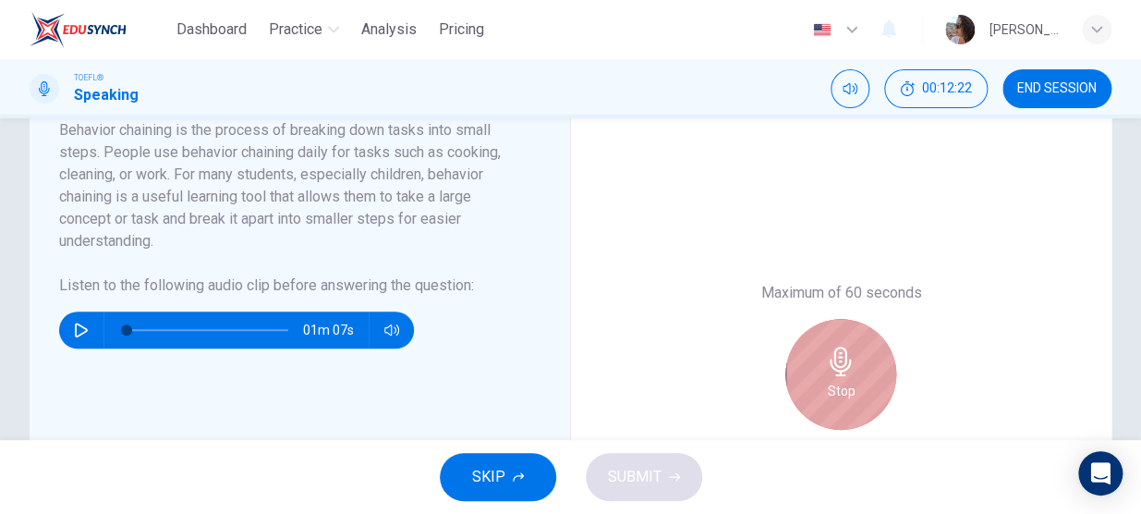
click at [859, 370] on div "Stop" at bounding box center [841, 374] width 111 height 111
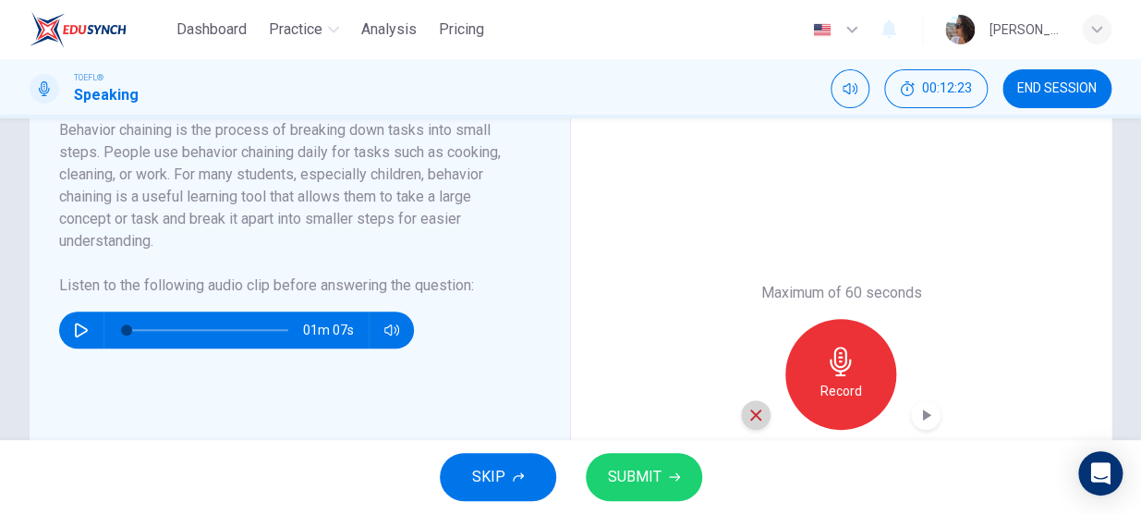
click at [750, 422] on div "button" at bounding box center [756, 415] width 30 height 30
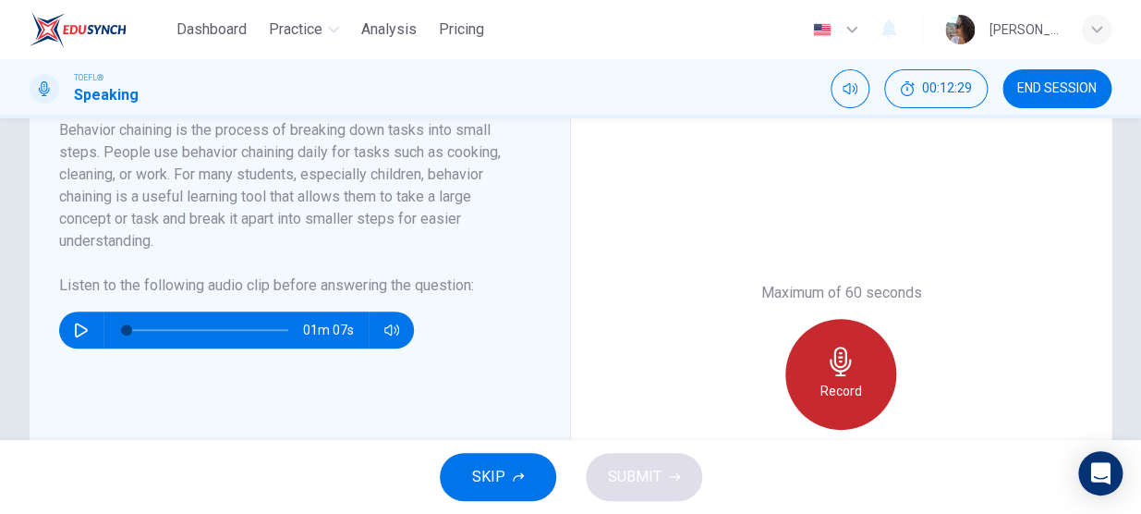
click at [848, 380] on h6 "Record" at bounding box center [842, 391] width 42 height 22
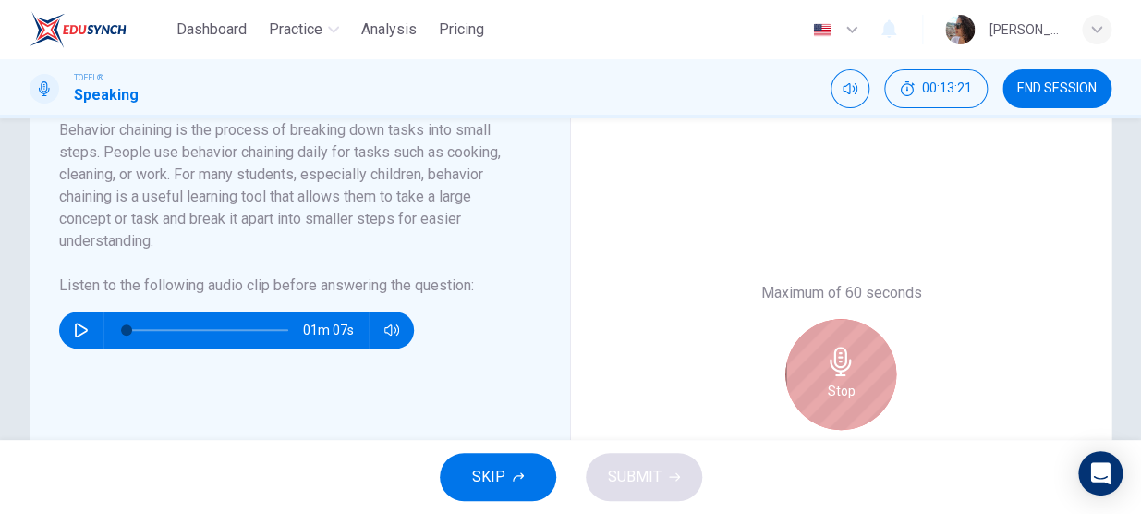
click at [848, 380] on h6 "Stop" at bounding box center [841, 391] width 28 height 22
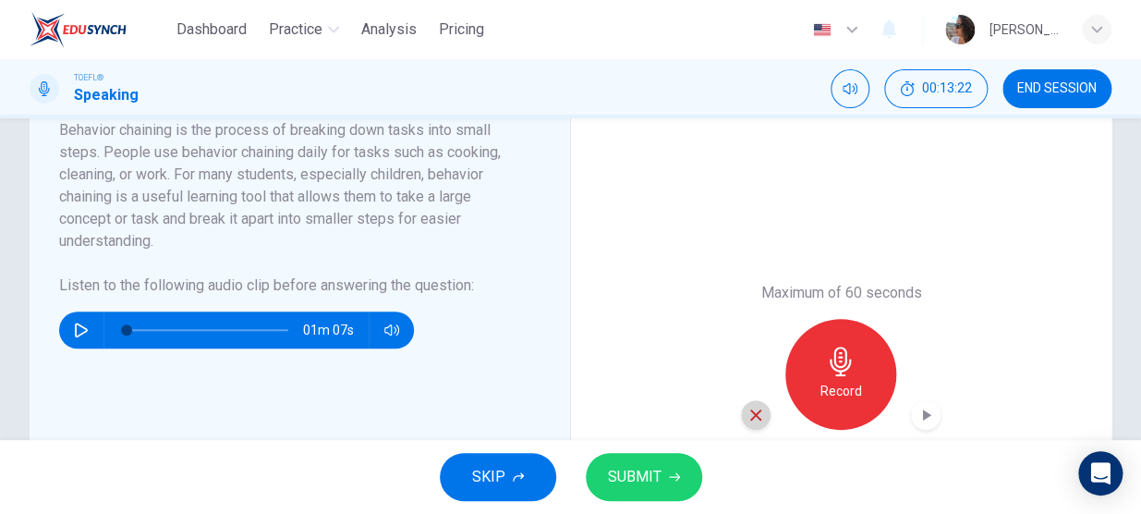
click at [748, 416] on icon "button" at bounding box center [756, 415] width 17 height 17
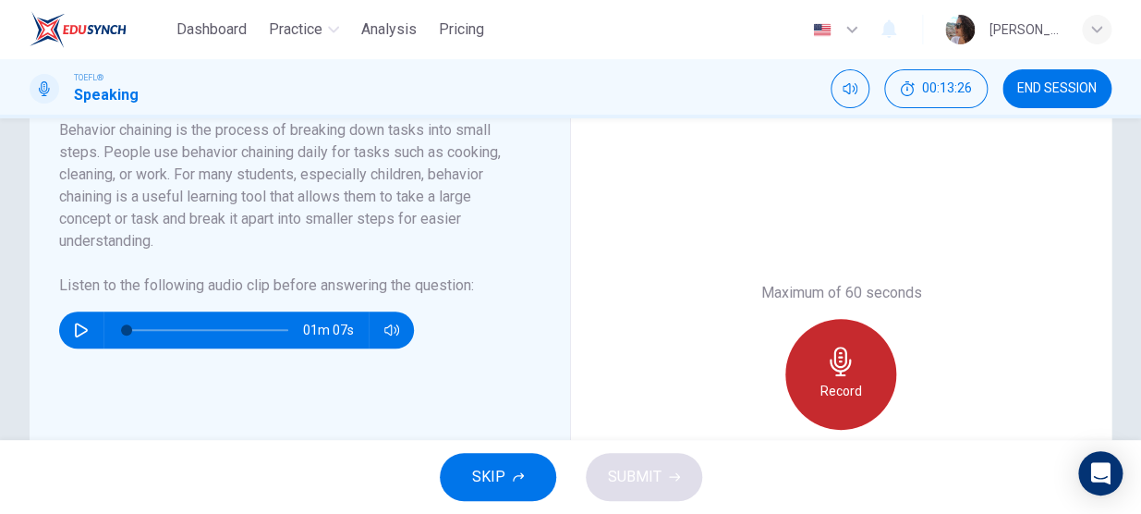
click at [826, 359] on icon "button" at bounding box center [841, 362] width 30 height 30
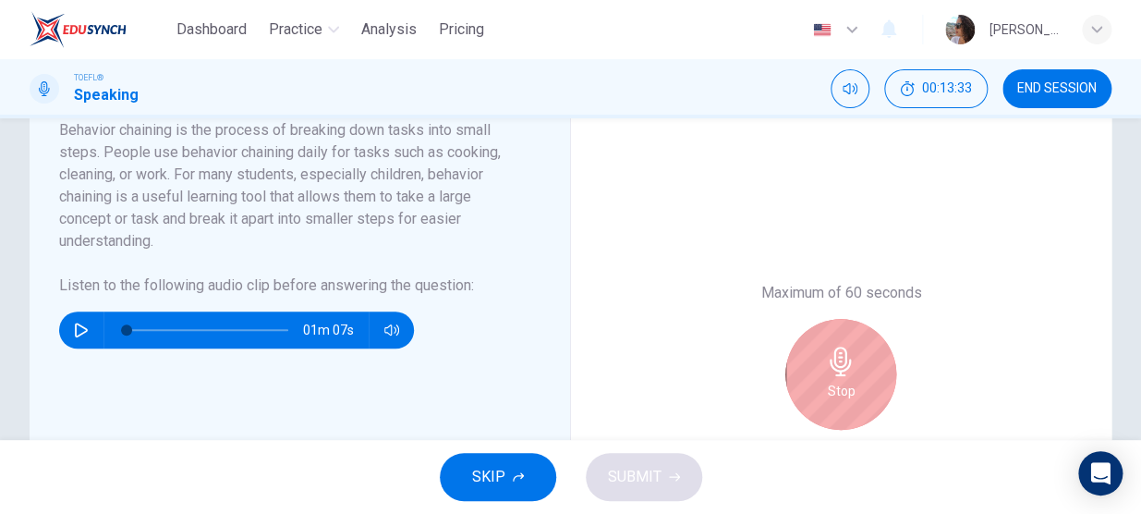
scroll to position [315, 0]
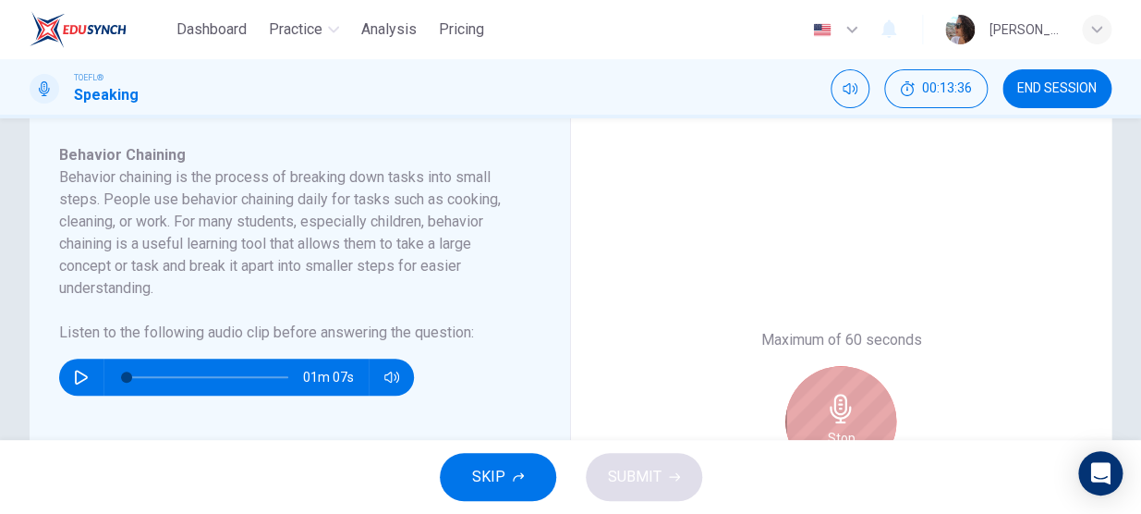
click at [806, 403] on div "Stop" at bounding box center [841, 421] width 111 height 111
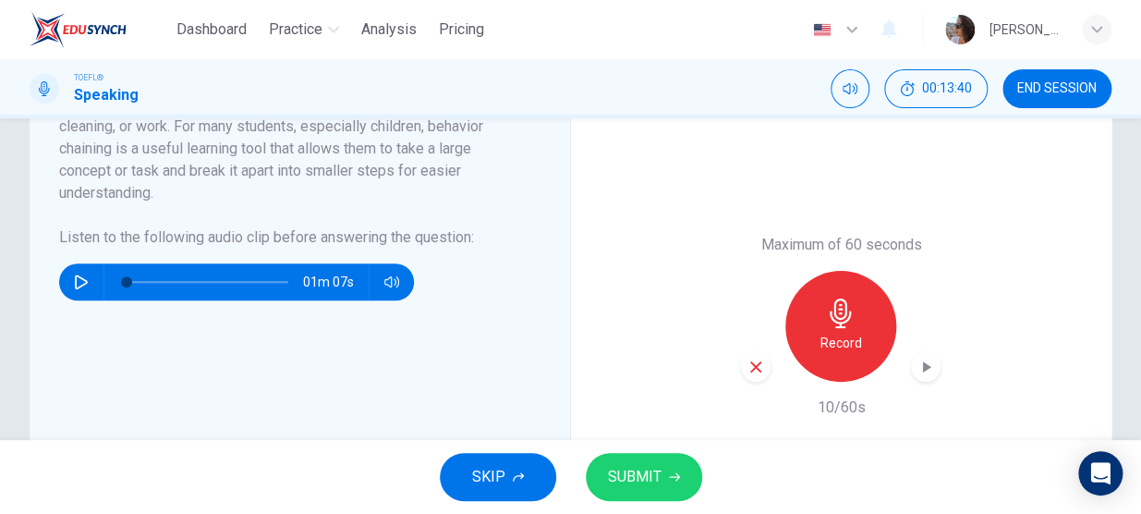
scroll to position [441, 0]
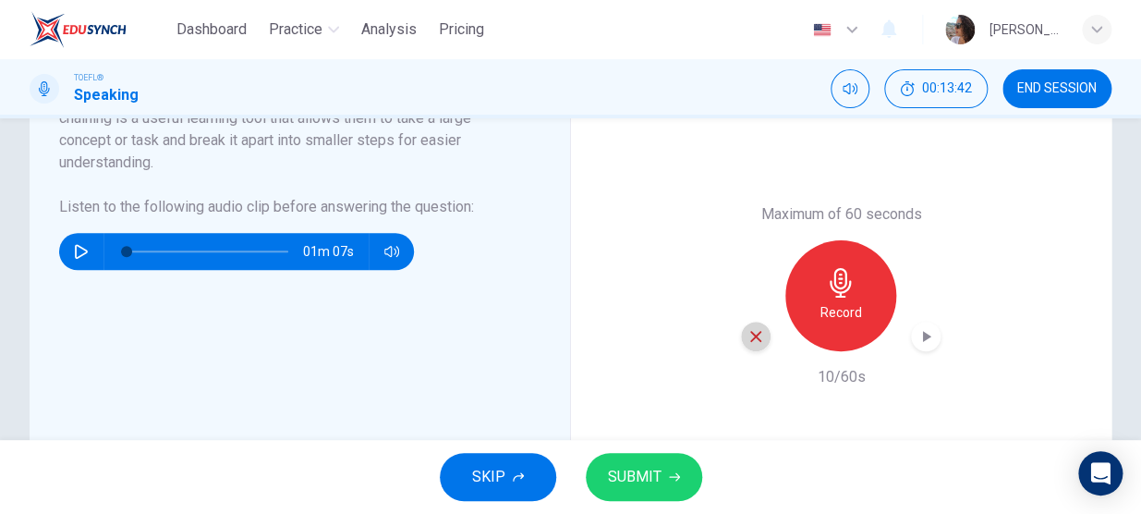
click at [741, 337] on div "button" at bounding box center [756, 337] width 30 height 30
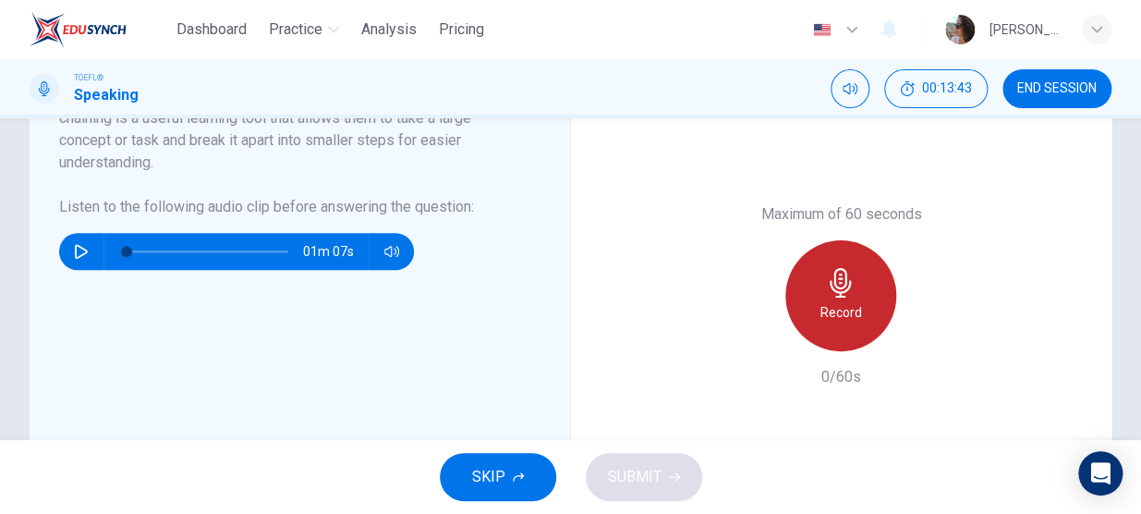
click at [859, 314] on div "Record" at bounding box center [841, 295] width 111 height 111
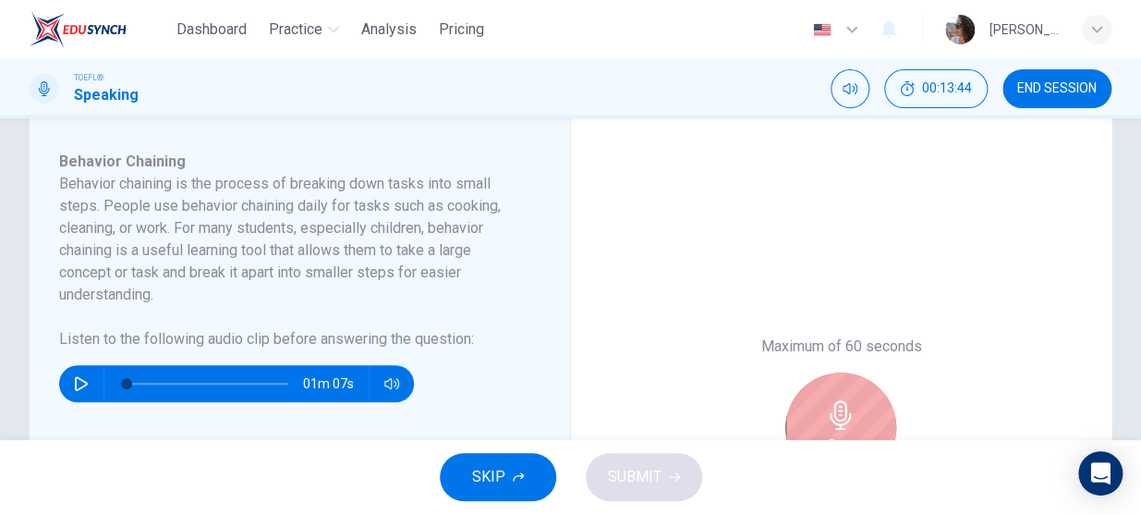
scroll to position [303, 0]
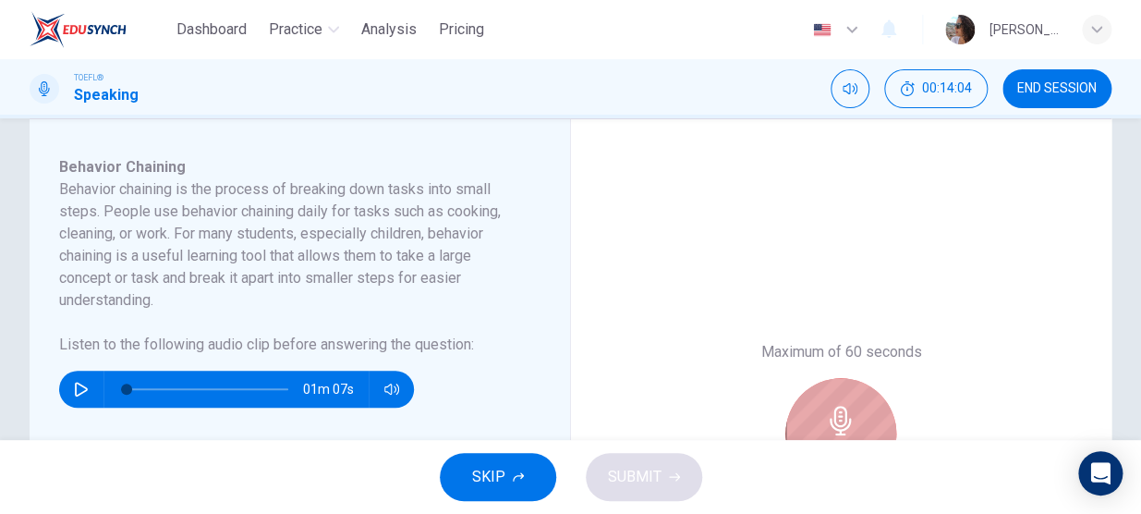
click at [874, 411] on div "Stop" at bounding box center [841, 433] width 111 height 111
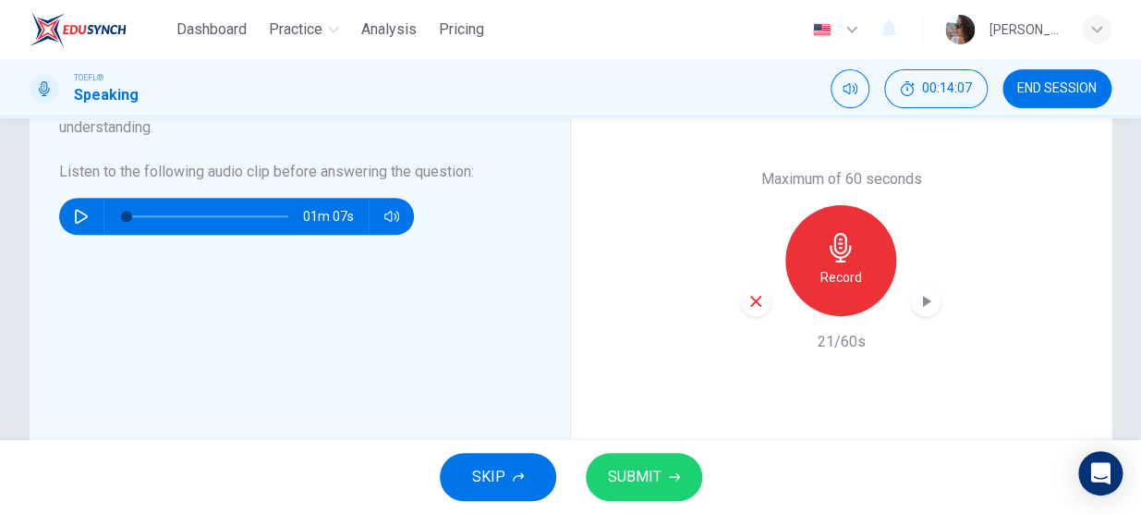
scroll to position [469, 0]
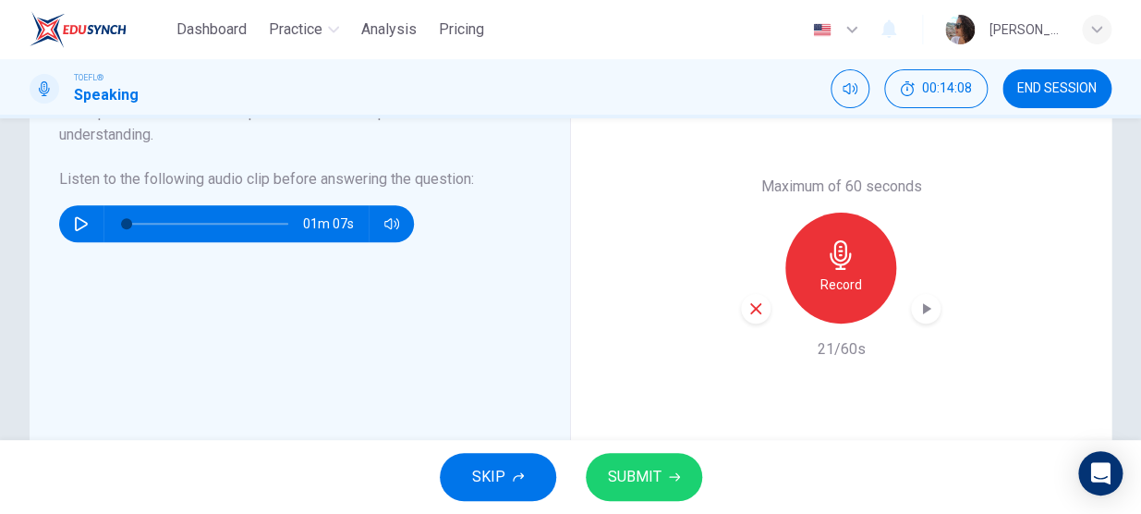
click at [80, 225] on icon "button" at bounding box center [81, 223] width 15 height 15
type input "4"
drag, startPoint x: 194, startPoint y: 223, endPoint x: 176, endPoint y: 223, distance: 18.5
click at [176, 223] on span at bounding box center [180, 223] width 11 height 11
type input "0"
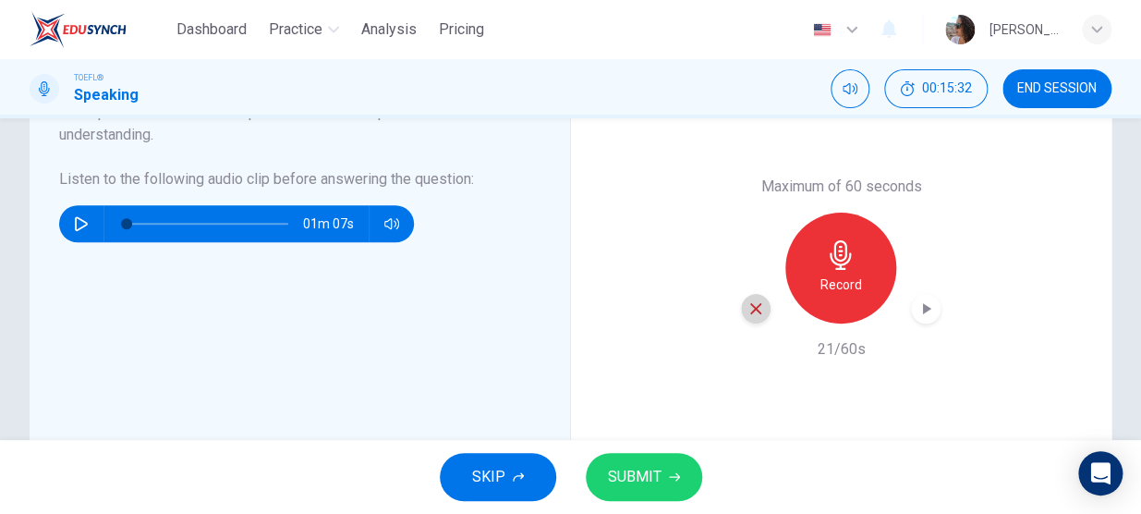
click at [748, 315] on icon "button" at bounding box center [756, 308] width 17 height 17
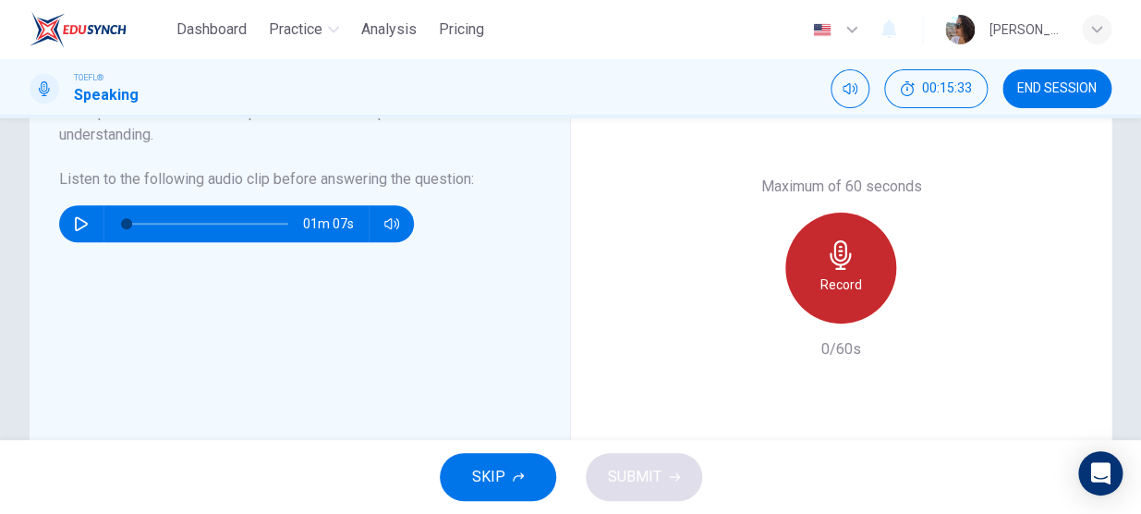
click at [824, 286] on h6 "Record" at bounding box center [842, 285] width 42 height 22
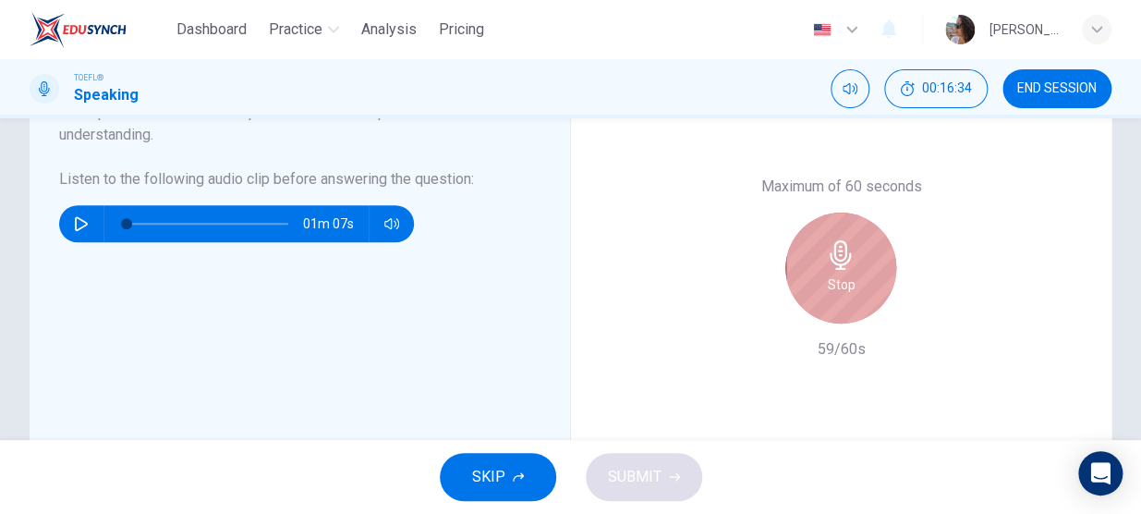
click at [857, 270] on div "Stop" at bounding box center [841, 268] width 111 height 111
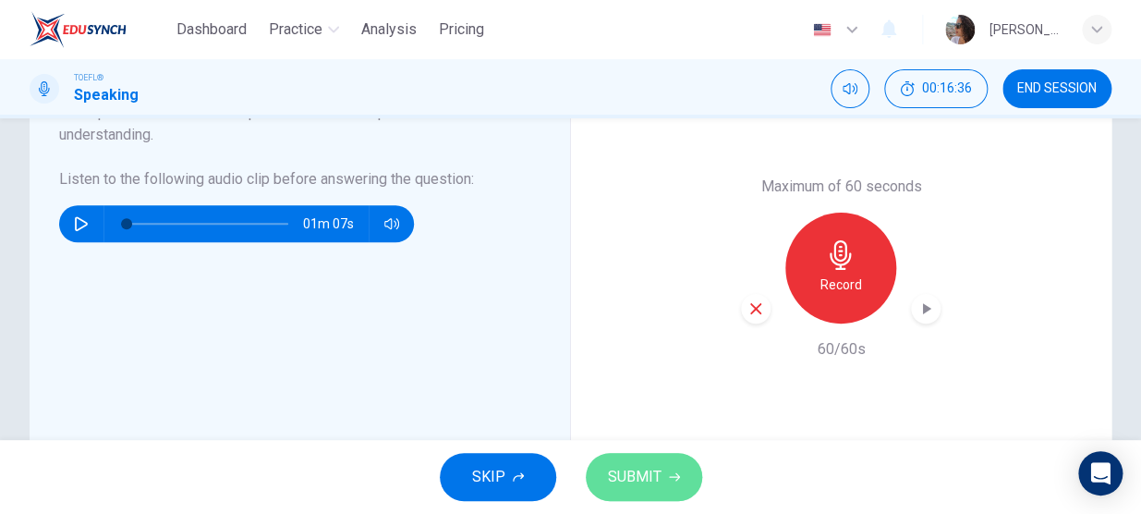
click at [641, 478] on span "SUBMIT" at bounding box center [635, 477] width 54 height 26
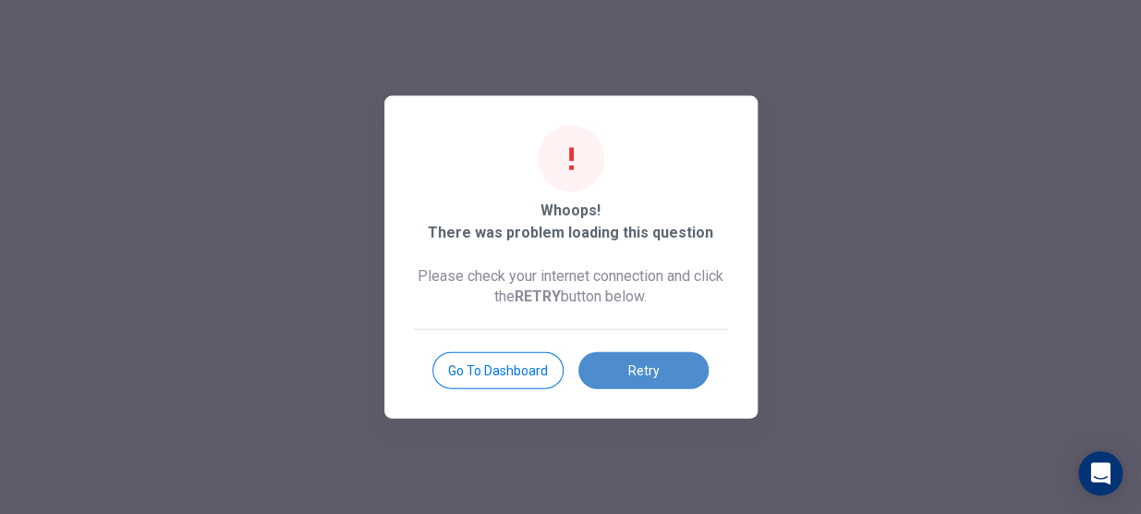
click at [666, 379] on button "Retry" at bounding box center [644, 370] width 130 height 37
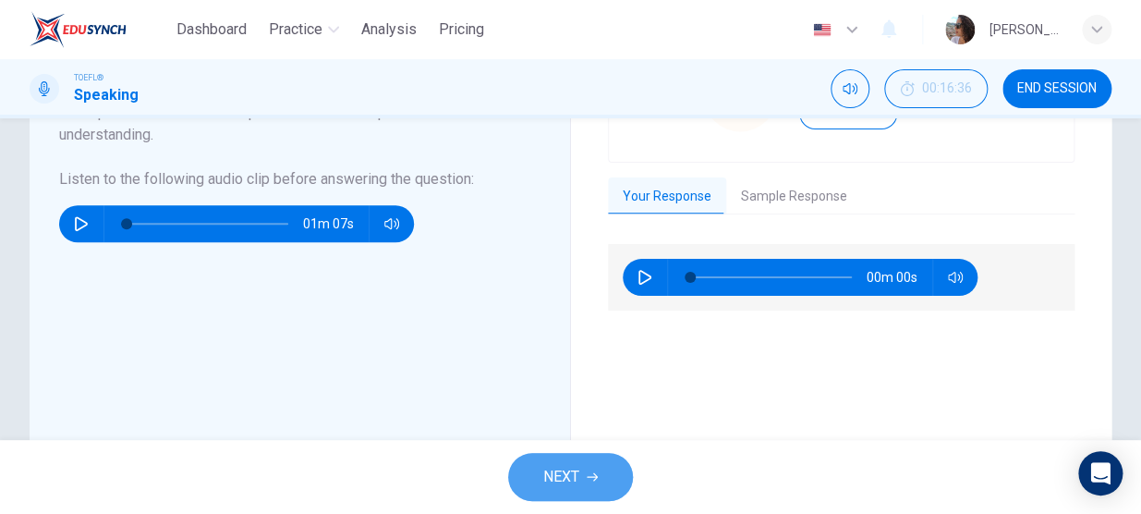
click at [598, 461] on button "NEXT" at bounding box center [570, 477] width 125 height 48
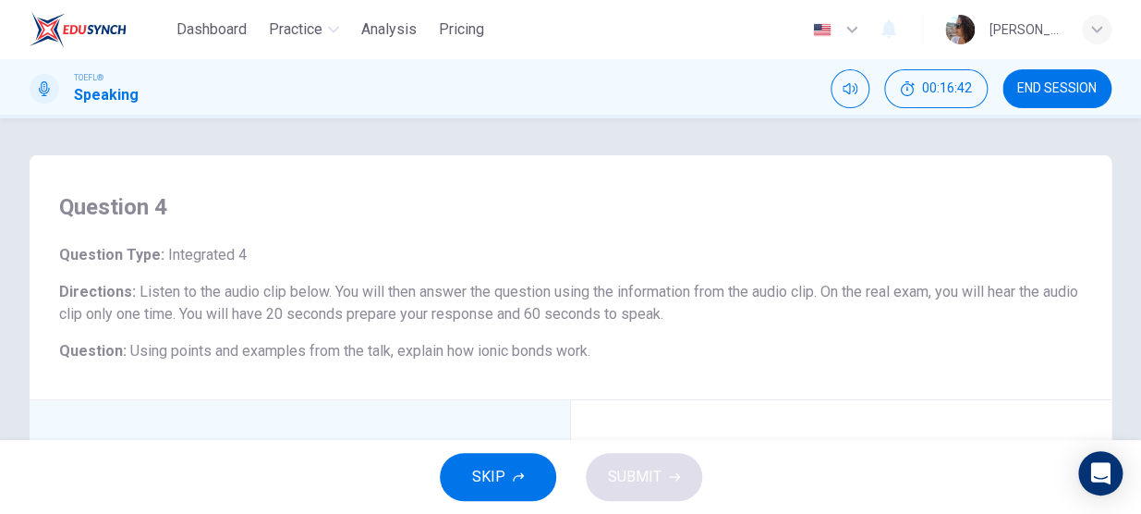
click at [40, 382] on div "Question 4 Question Type : Integrated 4 Directions : Listen to the audio clip b…" at bounding box center [571, 277] width 1082 height 245
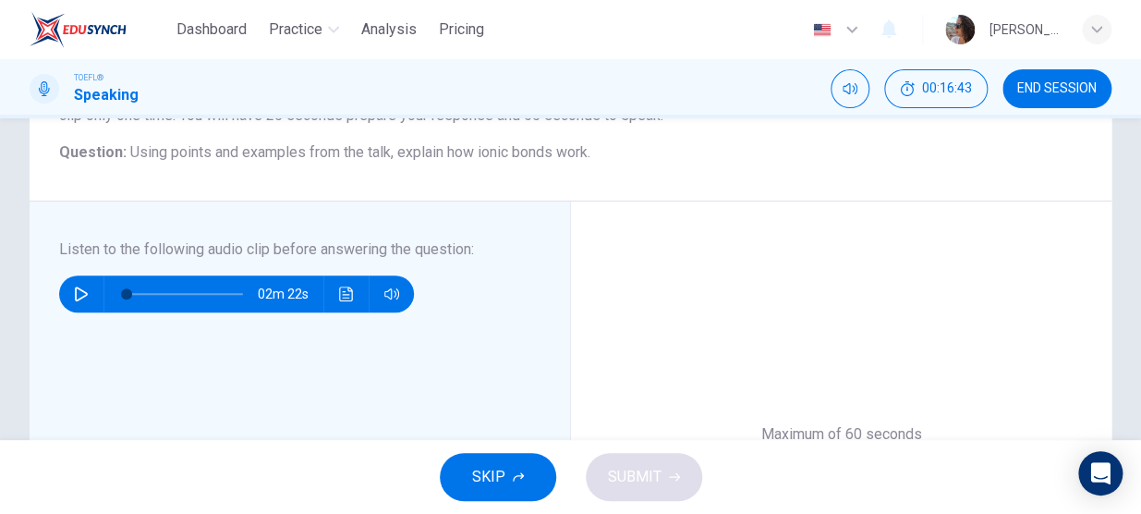
scroll to position [201, 0]
